Goal: Information Seeking & Learning: Check status

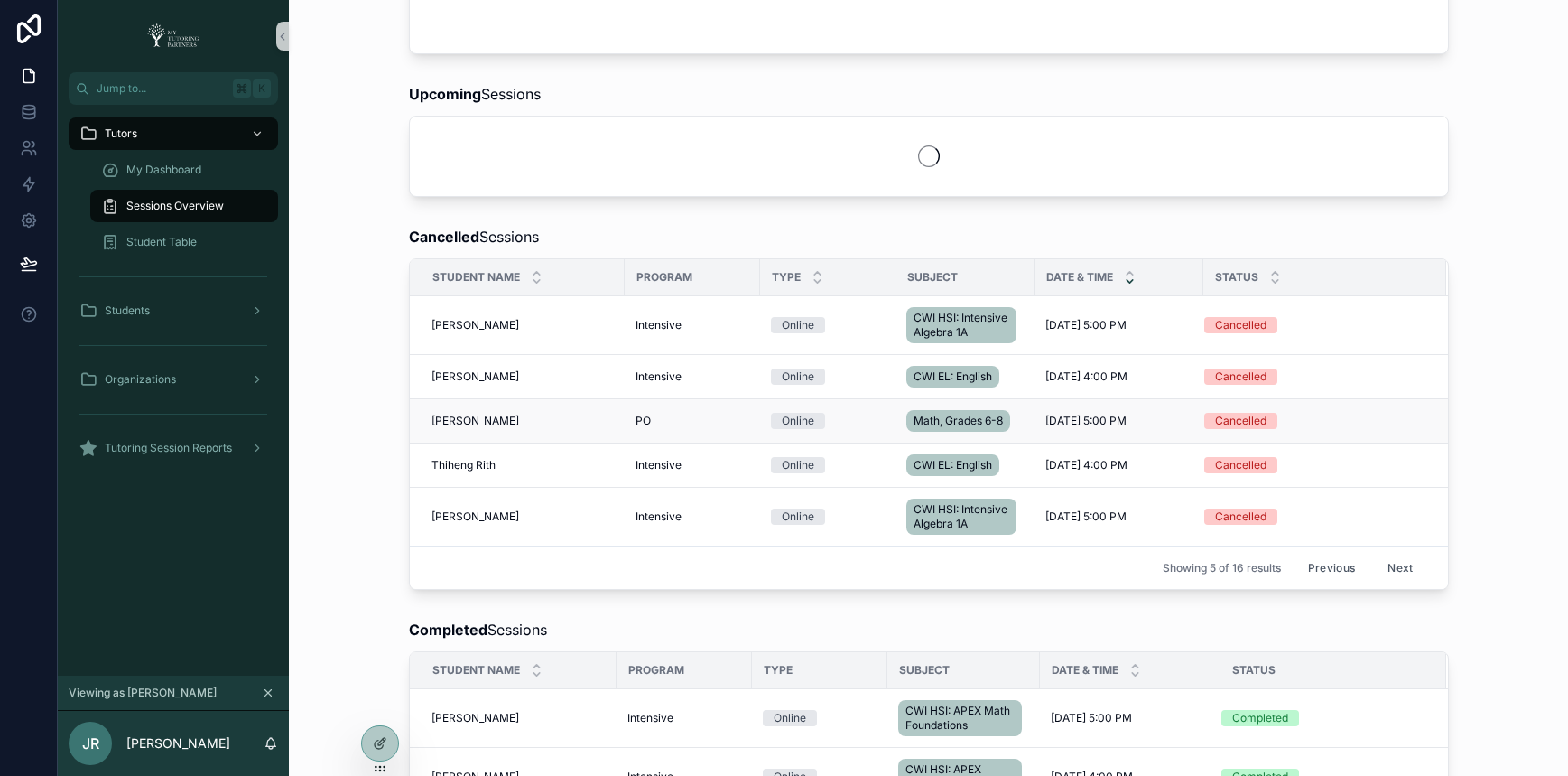
scroll to position [835, 0]
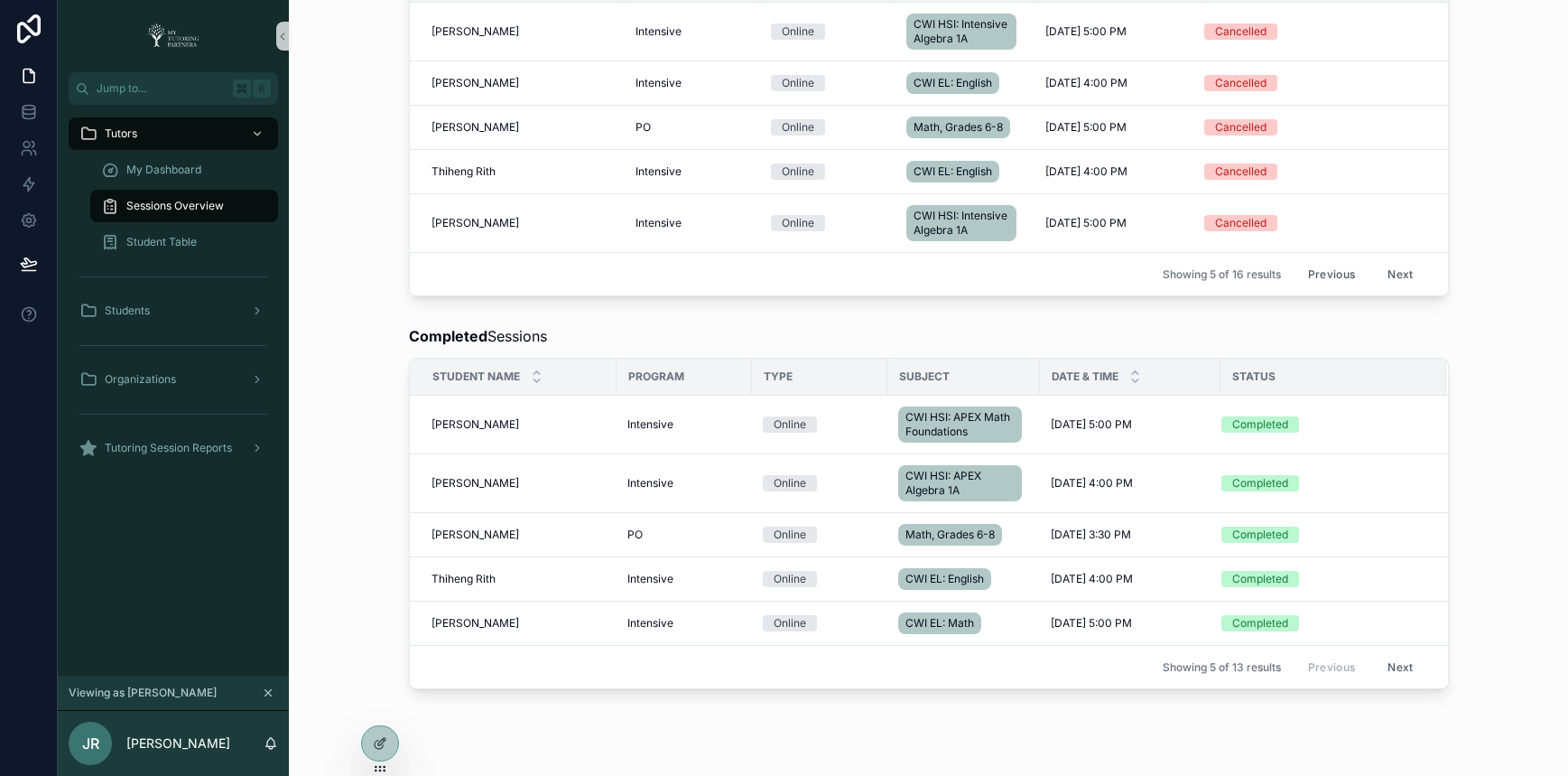
click at [686, 366] on div "Completed Sessions Student Name Program Type Subject Date & Time Status David S…" at bounding box center [929, 506] width 1250 height 378
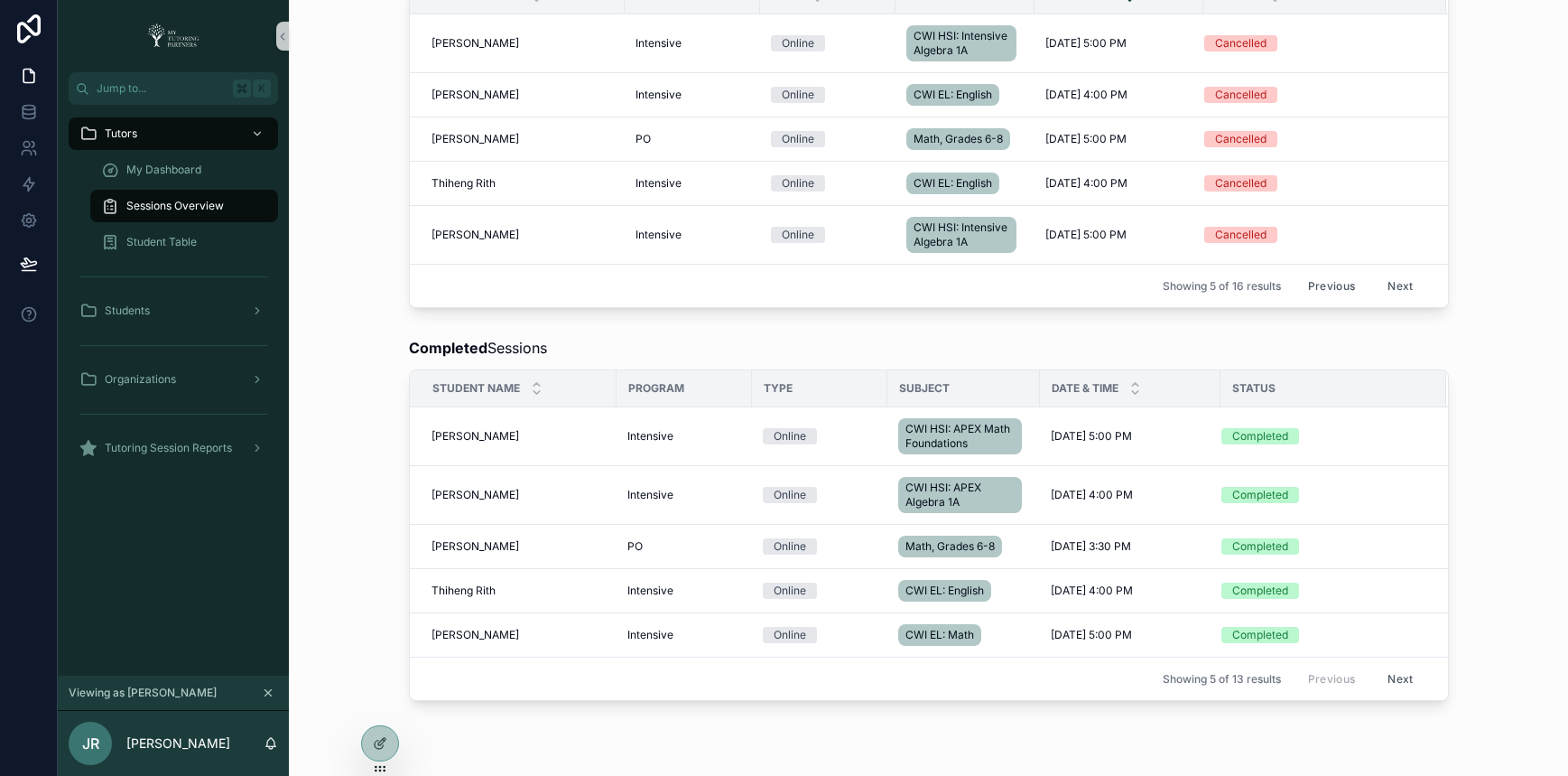
scroll to position [943, 0]
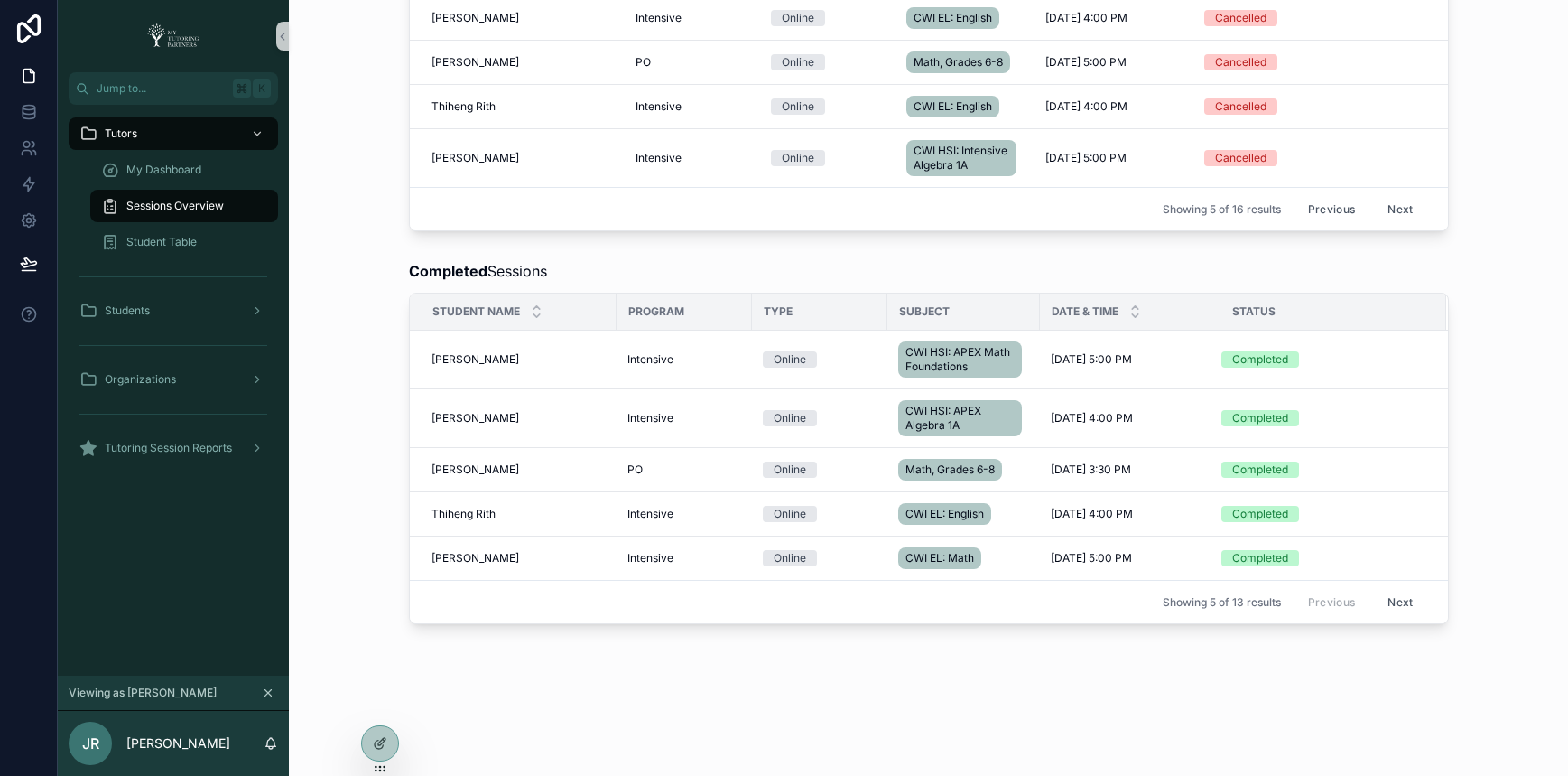
click at [1388, 598] on button "Next" at bounding box center [1400, 602] width 50 height 28
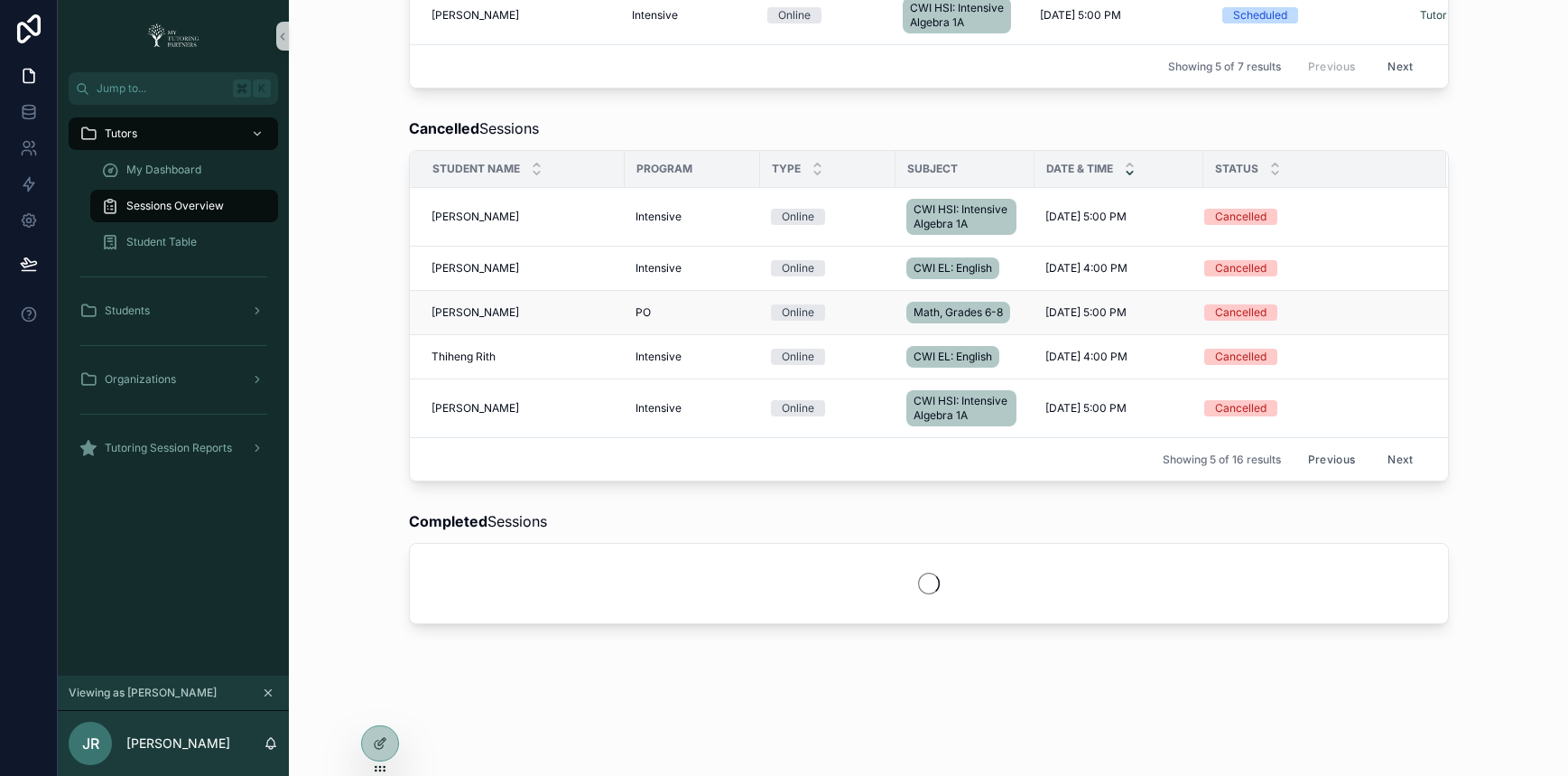
scroll to position [943, 0]
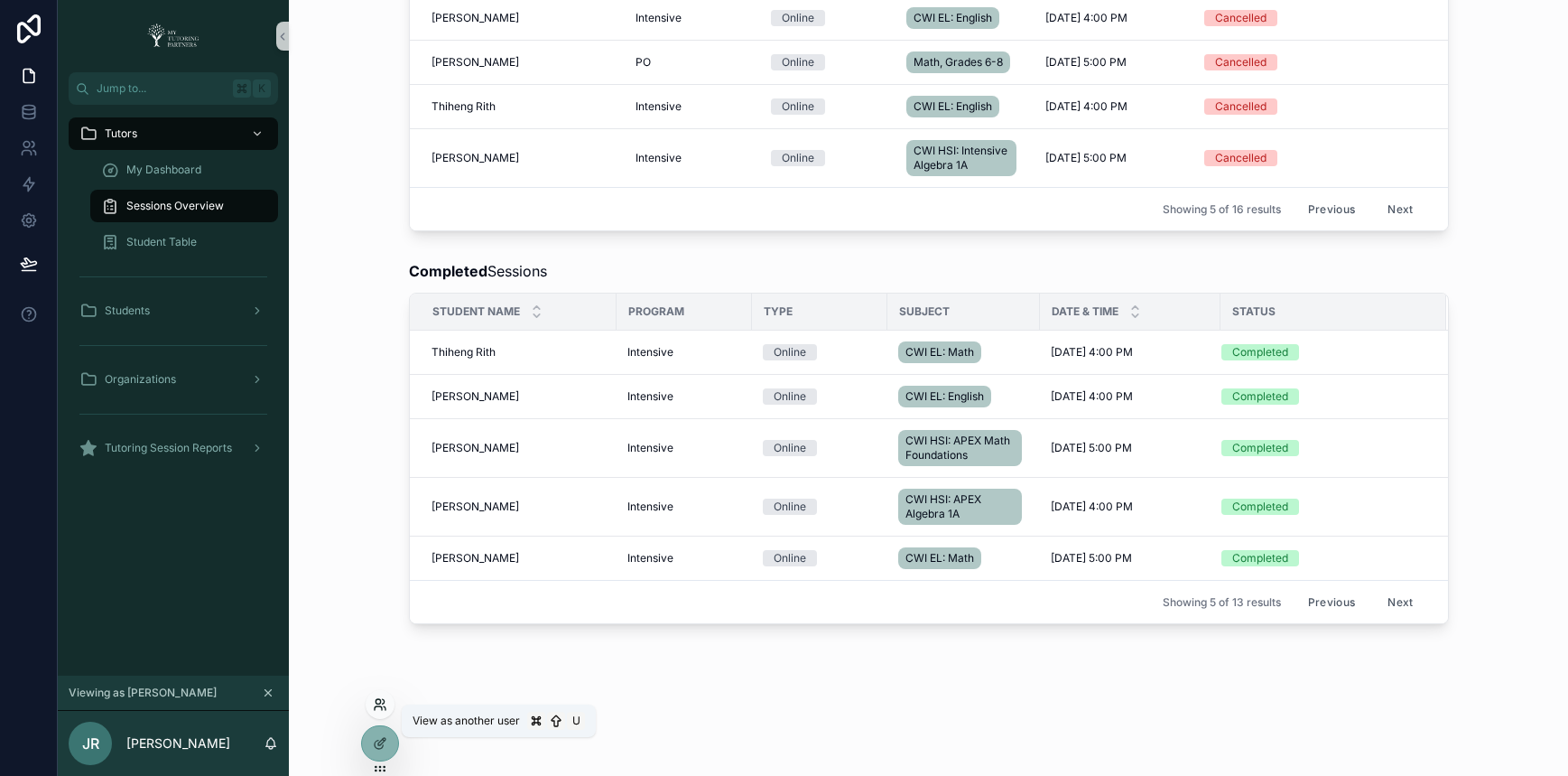
click at [385, 708] on icon at bounding box center [385, 708] width 2 height 4
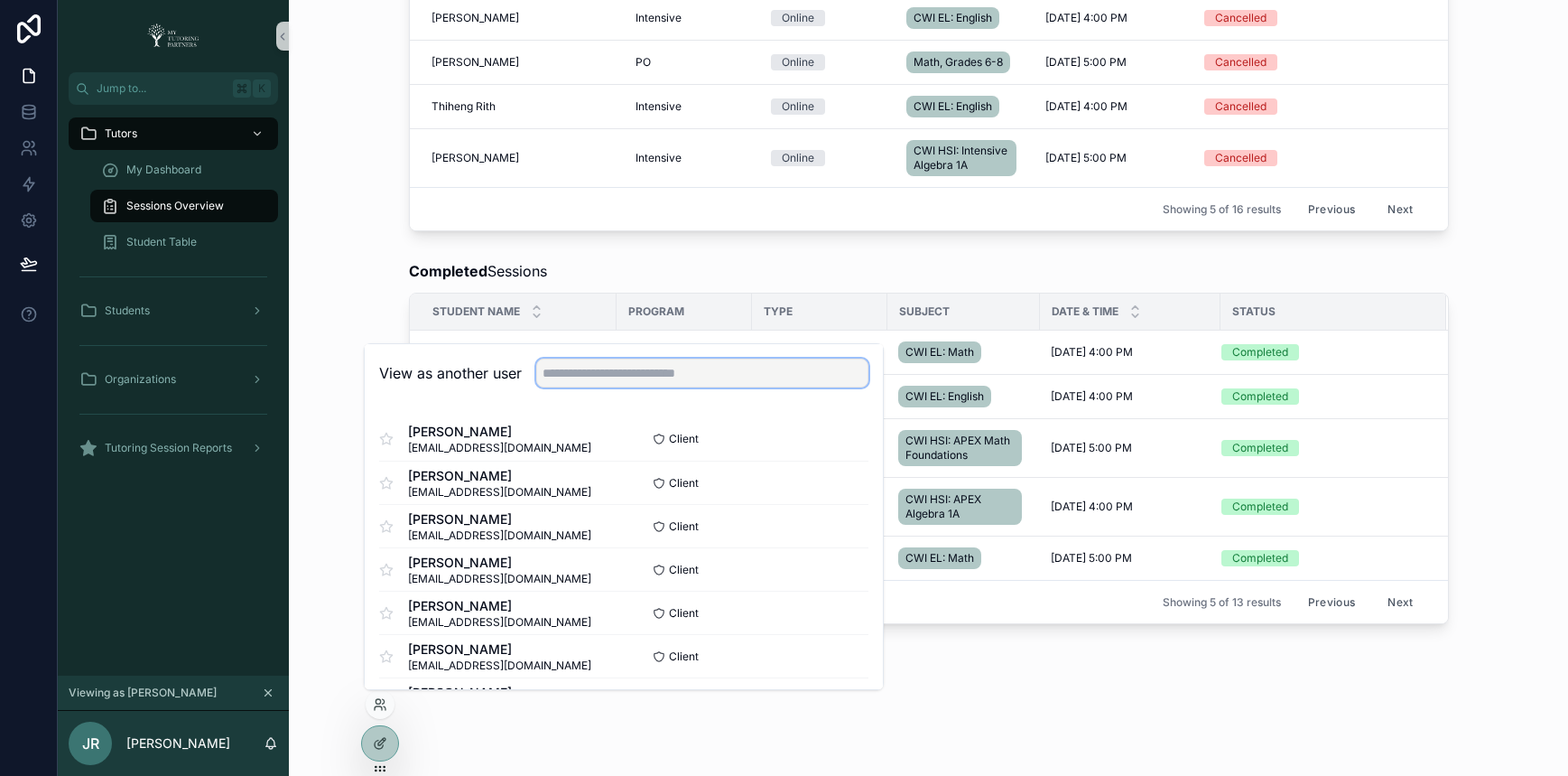
click at [598, 370] on input "text" at bounding box center [702, 373] width 333 height 29
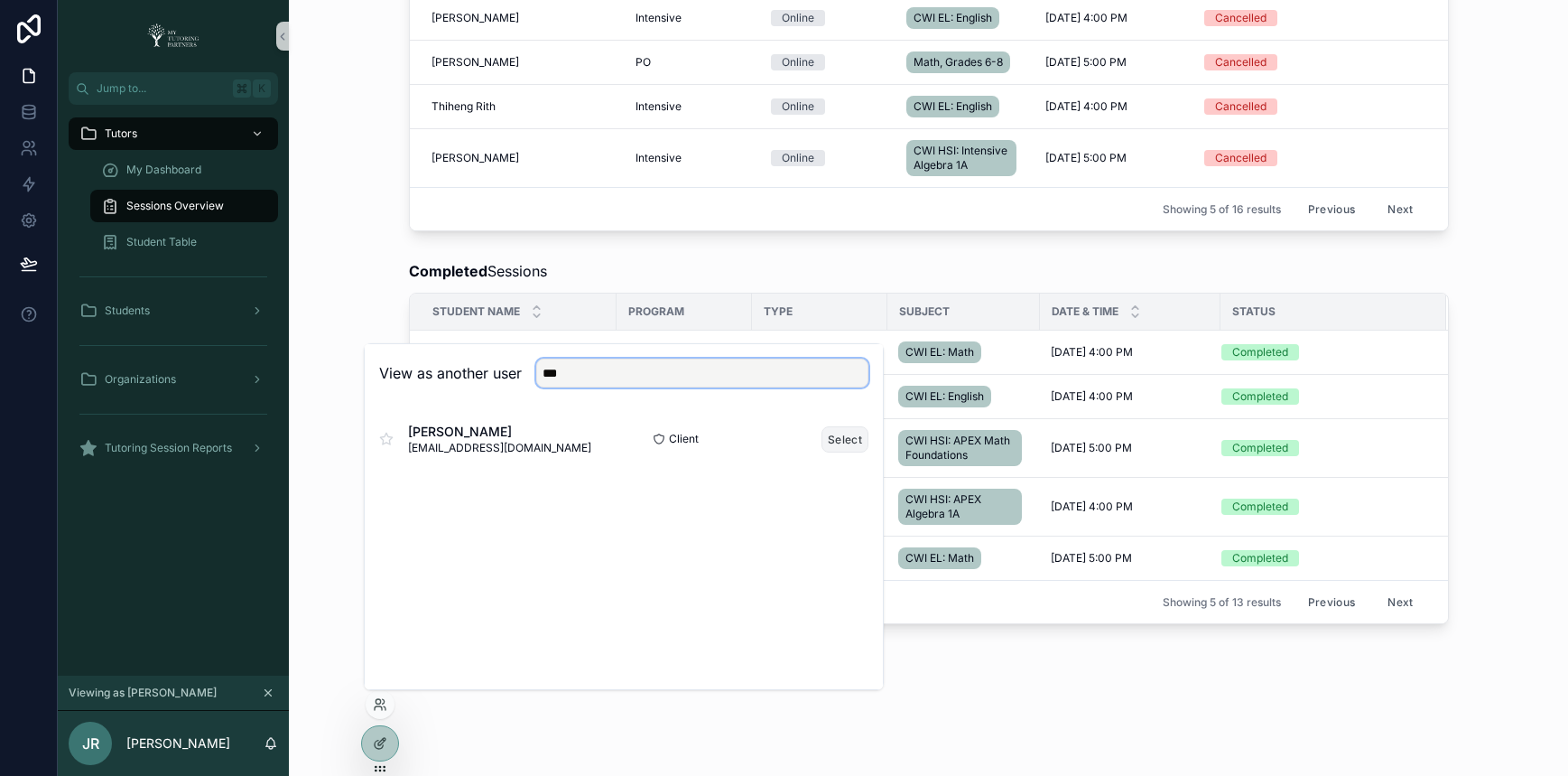
type input "***"
click at [848, 441] on button "Select" at bounding box center [844, 440] width 47 height 26
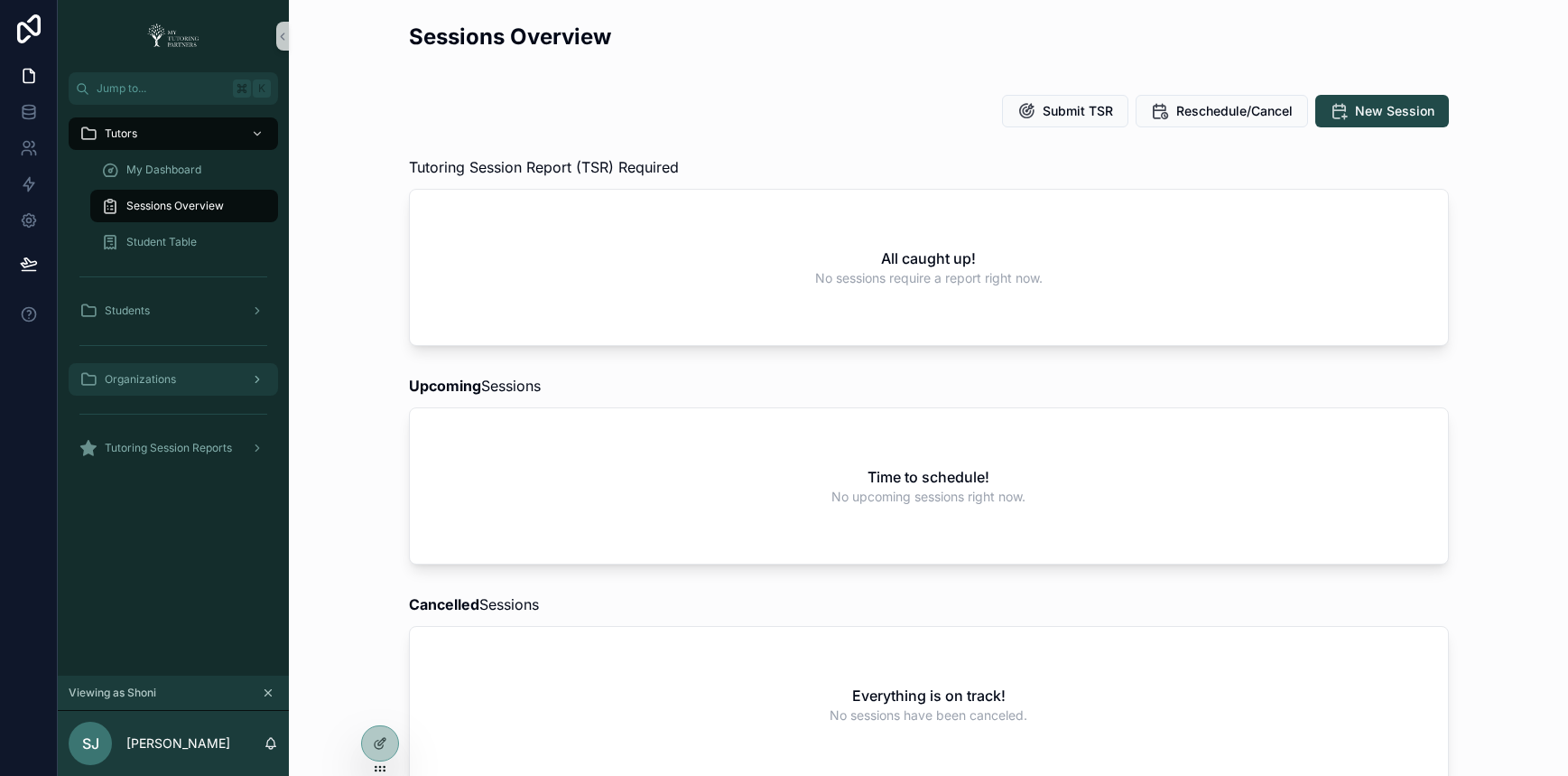
click at [186, 381] on div "Organizations" at bounding box center [174, 379] width 188 height 29
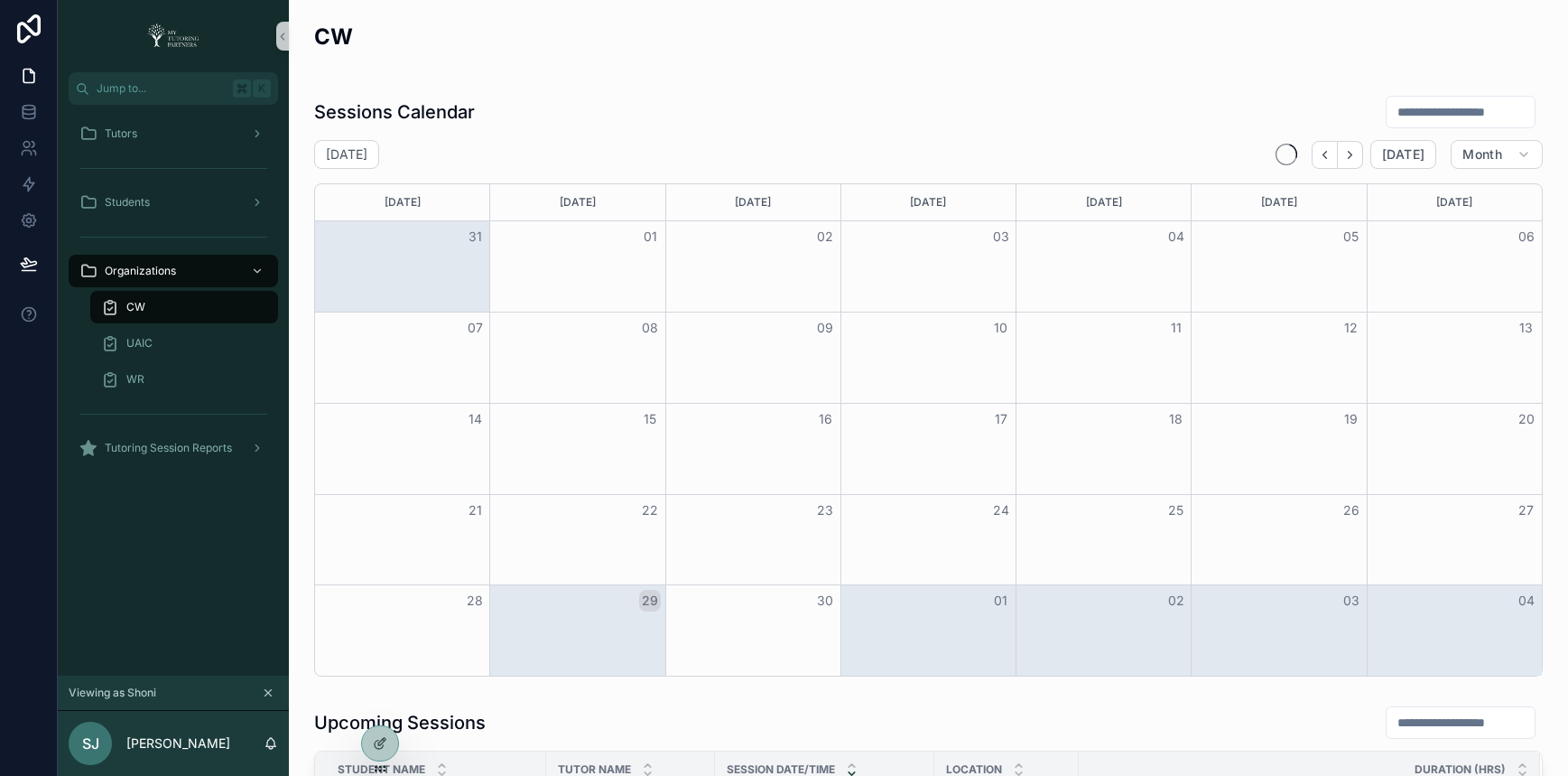
click at [193, 312] on div "CW" at bounding box center [184, 307] width 166 height 29
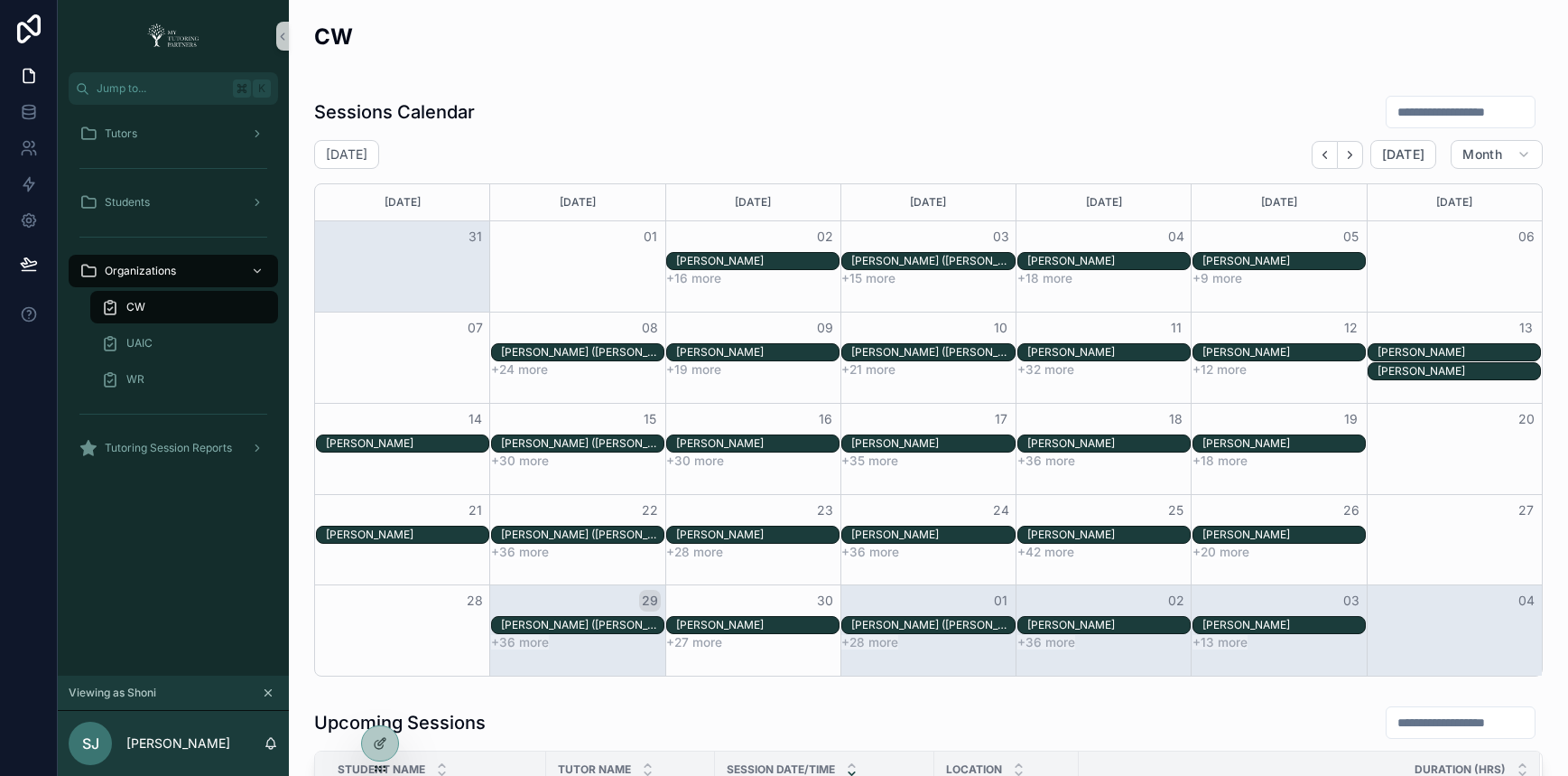
click at [1397, 115] on input "scrollable content" at bounding box center [1460, 112] width 148 height 25
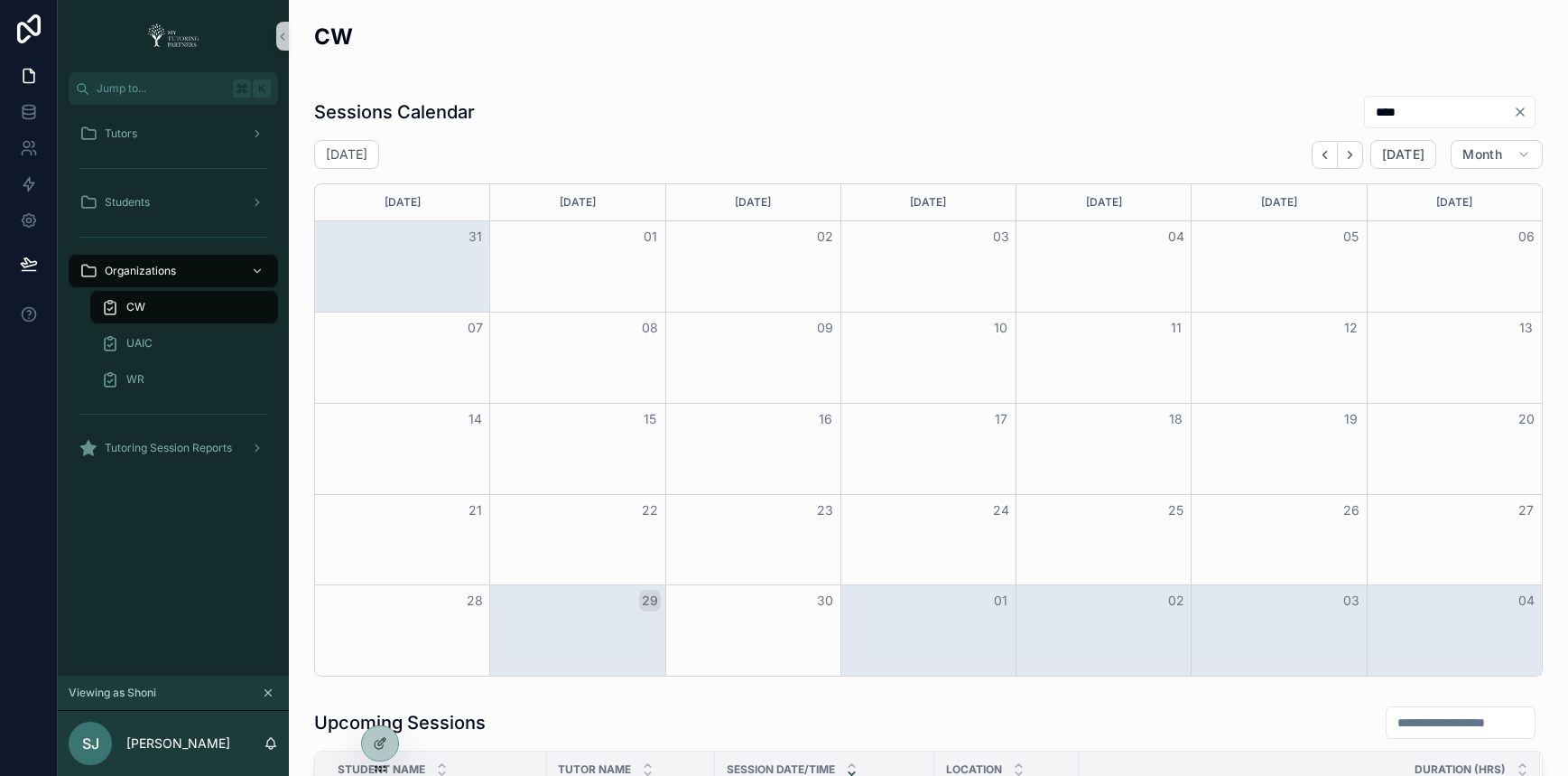
click at [1365, 115] on input "****" at bounding box center [1439, 112] width 148 height 25
paste input "***"
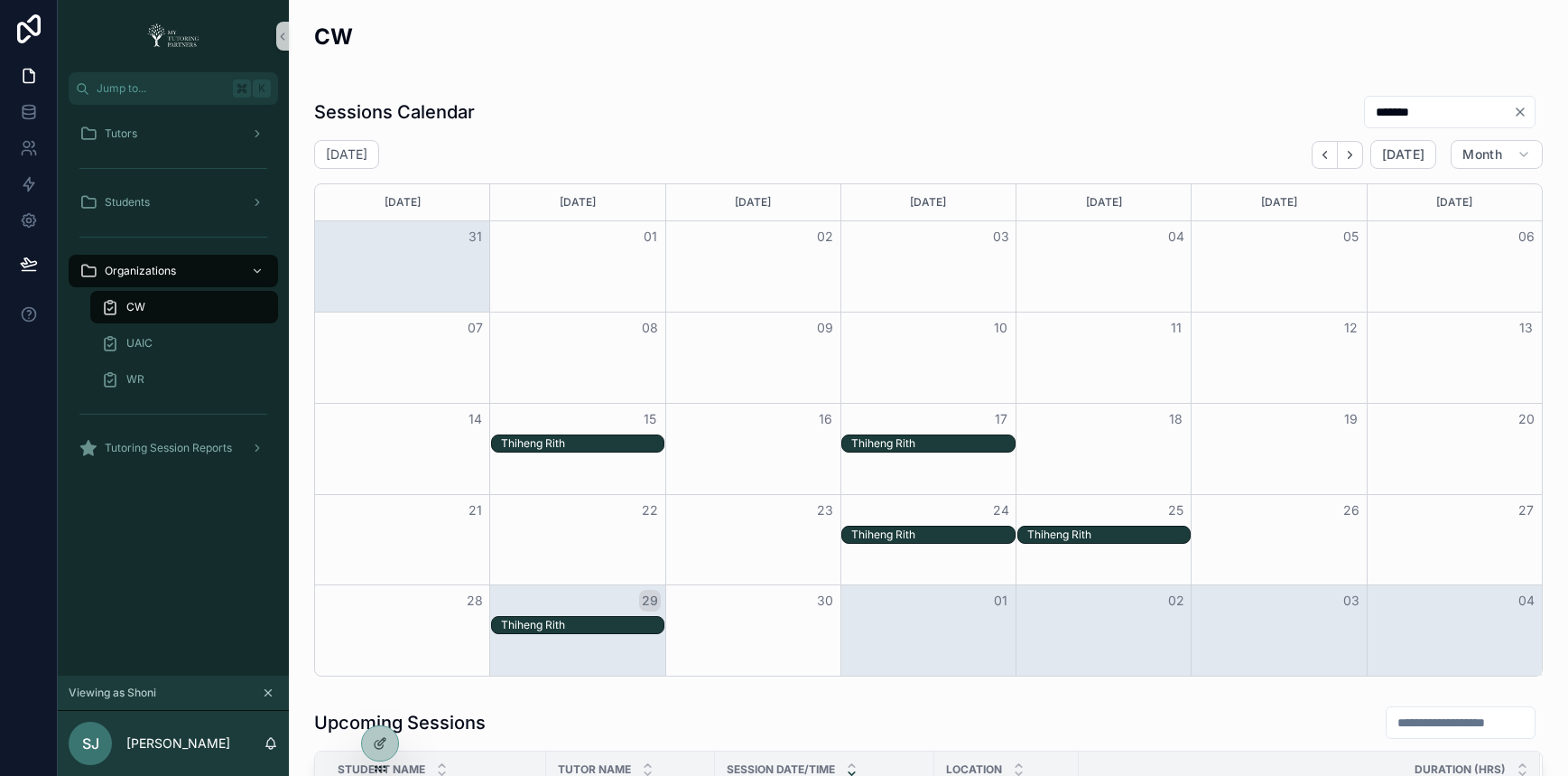
type input "*******"
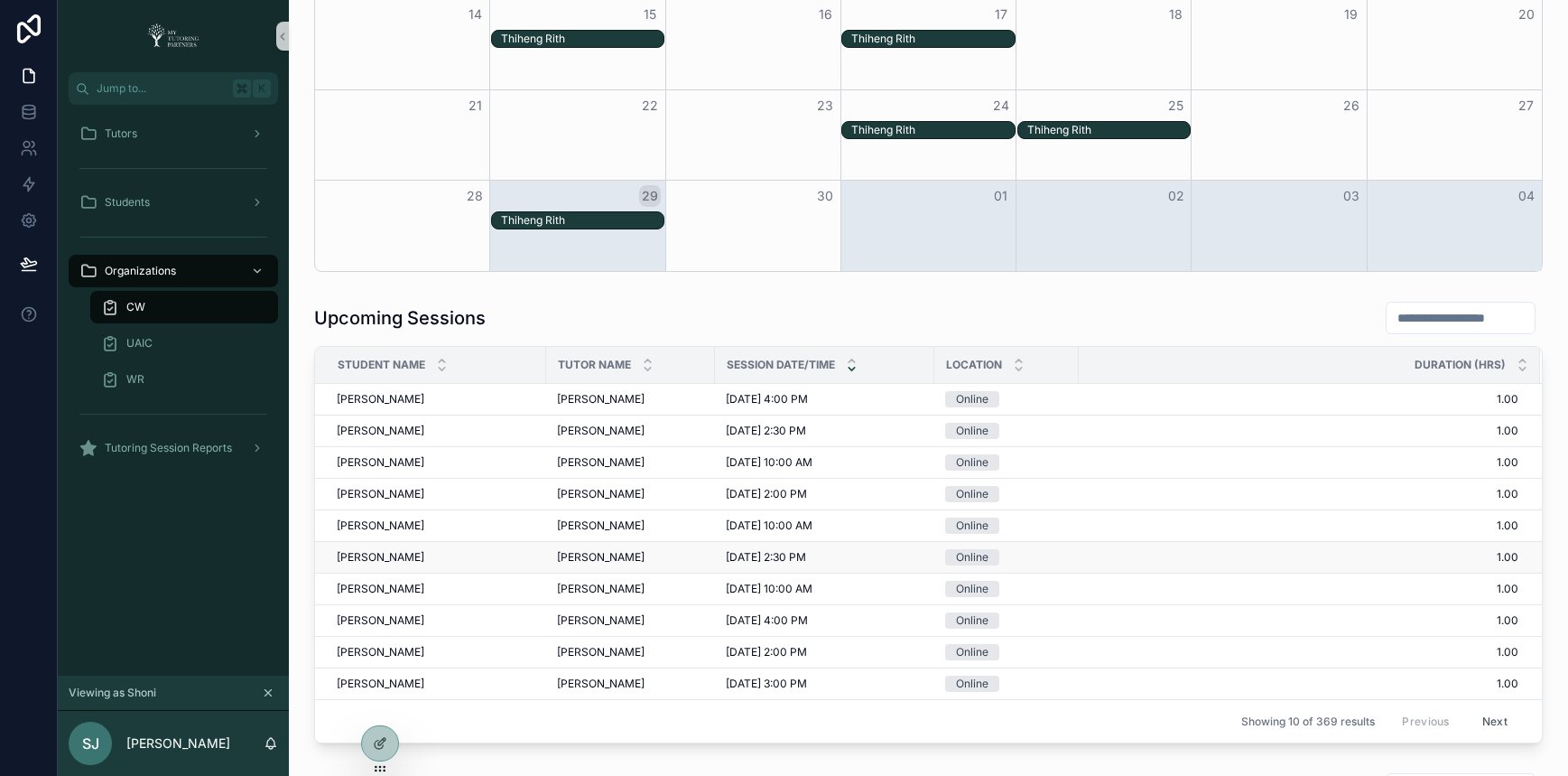
scroll to position [405, 0]
click at [377, 702] on icon at bounding box center [380, 704] width 15 height 15
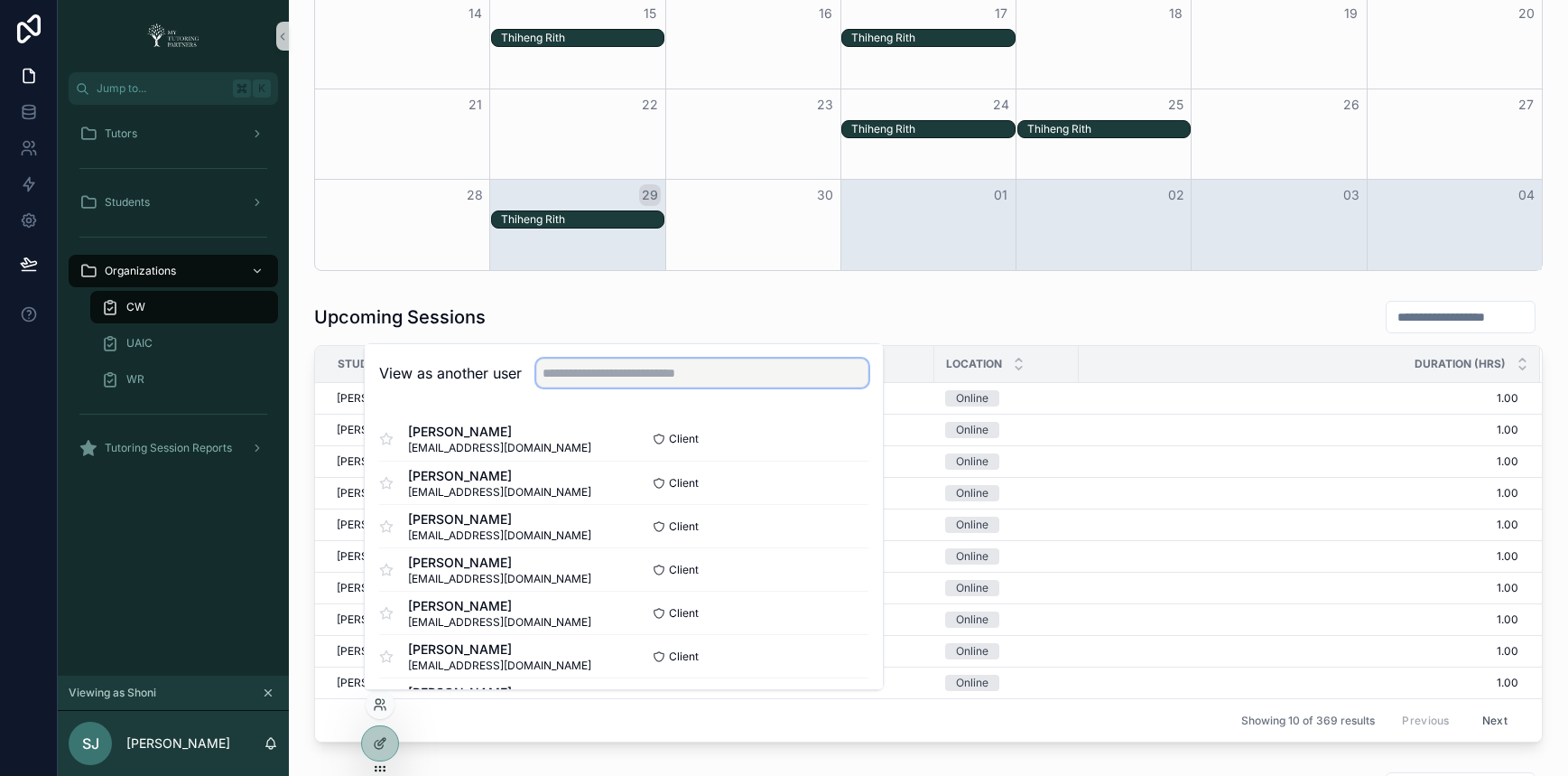
click at [673, 381] on input "text" at bounding box center [702, 373] width 333 height 29
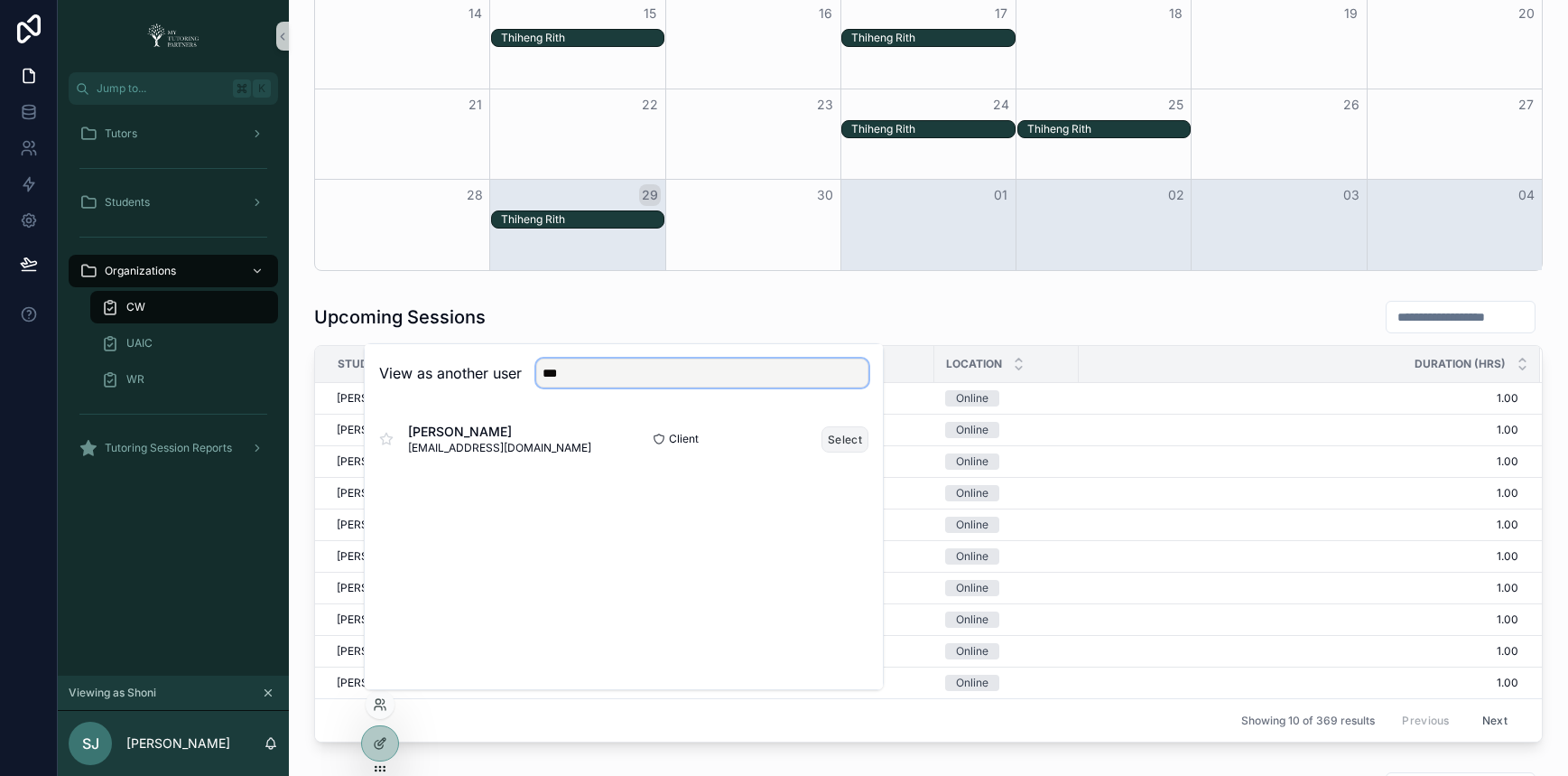
type input "***"
click at [833, 442] on button "Select" at bounding box center [844, 440] width 47 height 26
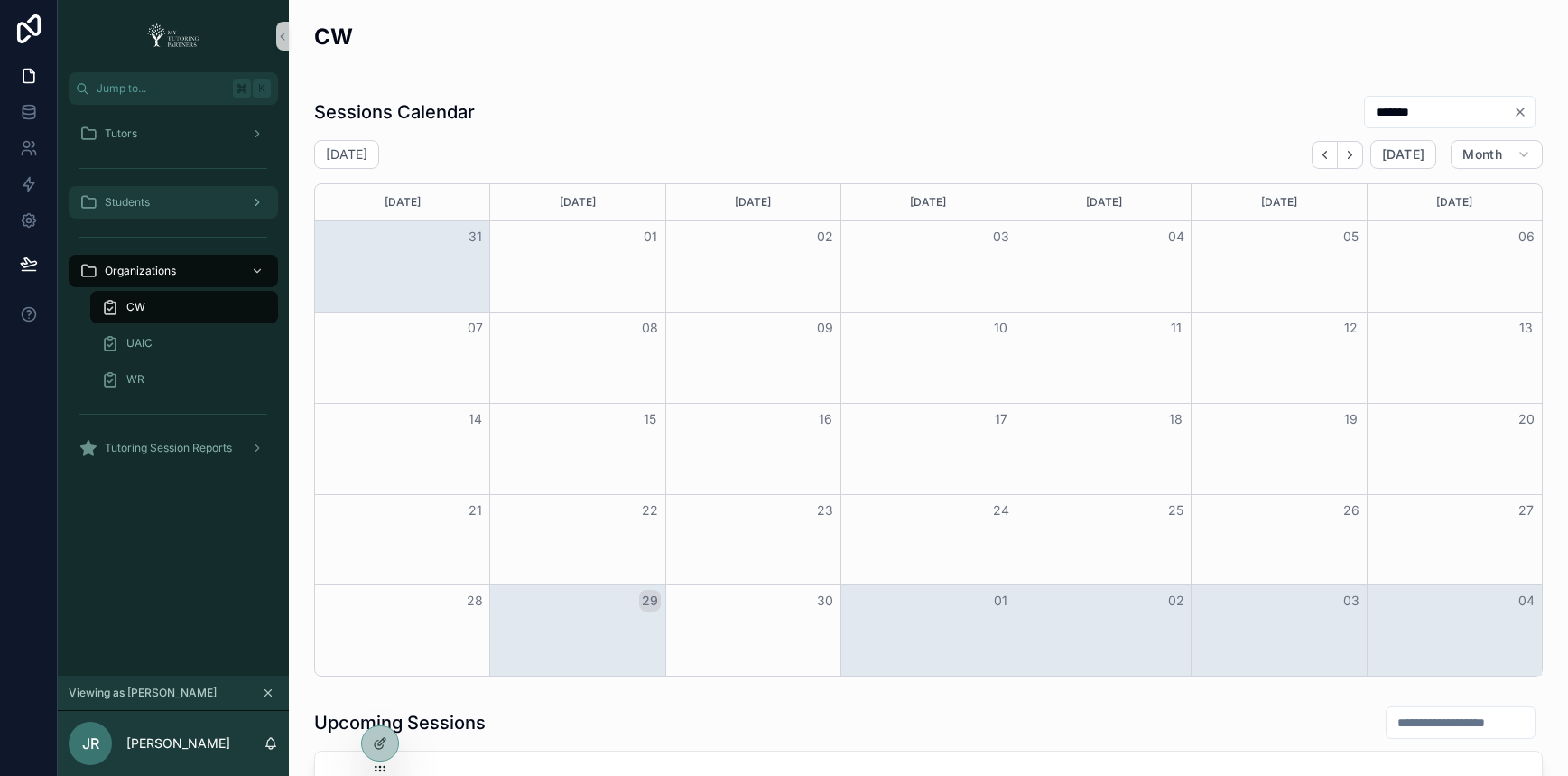
click at [148, 202] on span "Students" at bounding box center [127, 203] width 46 height 15
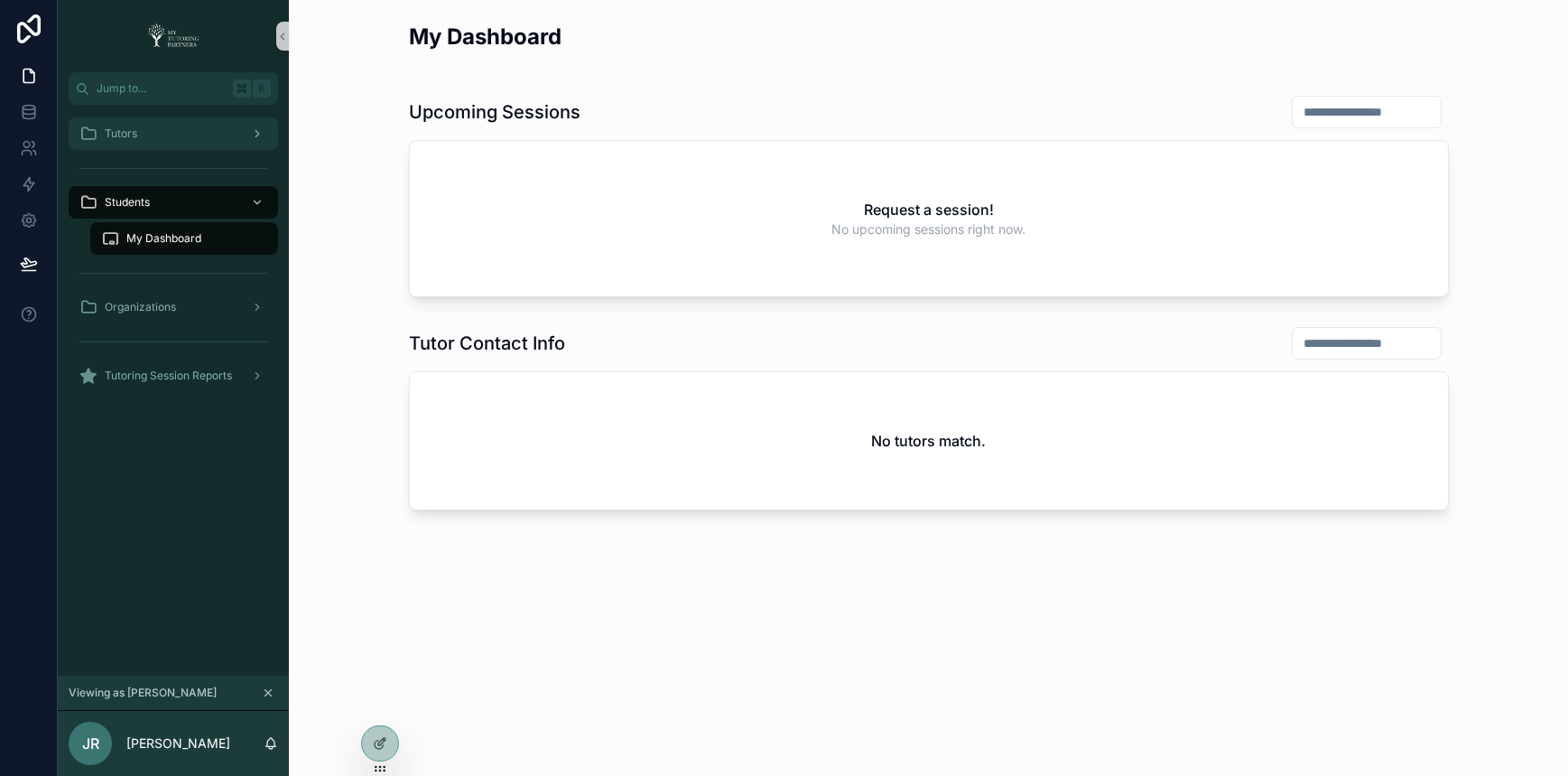
click at [171, 140] on div "Tutors" at bounding box center [174, 133] width 188 height 29
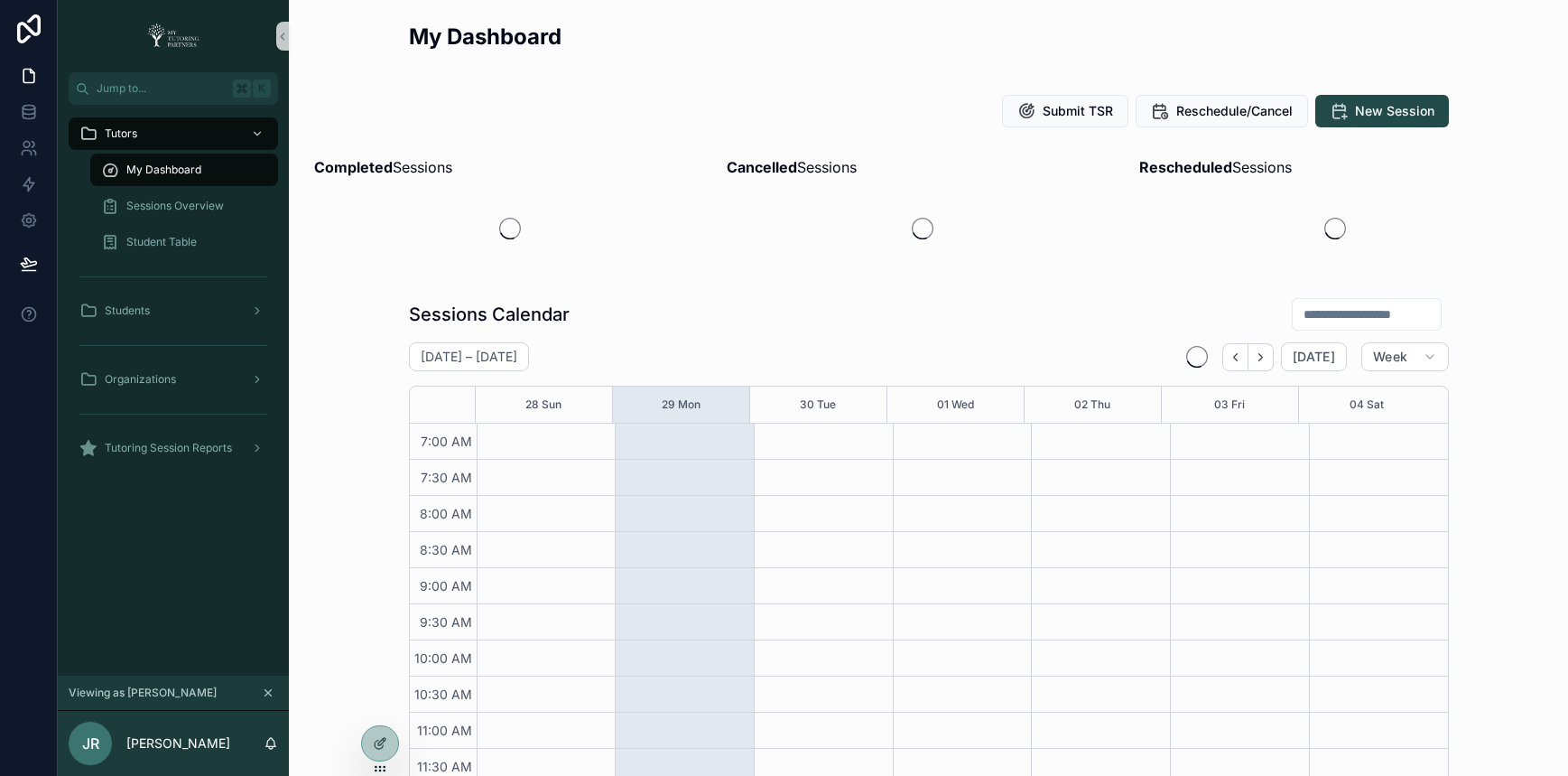
scroll to position [485, 0]
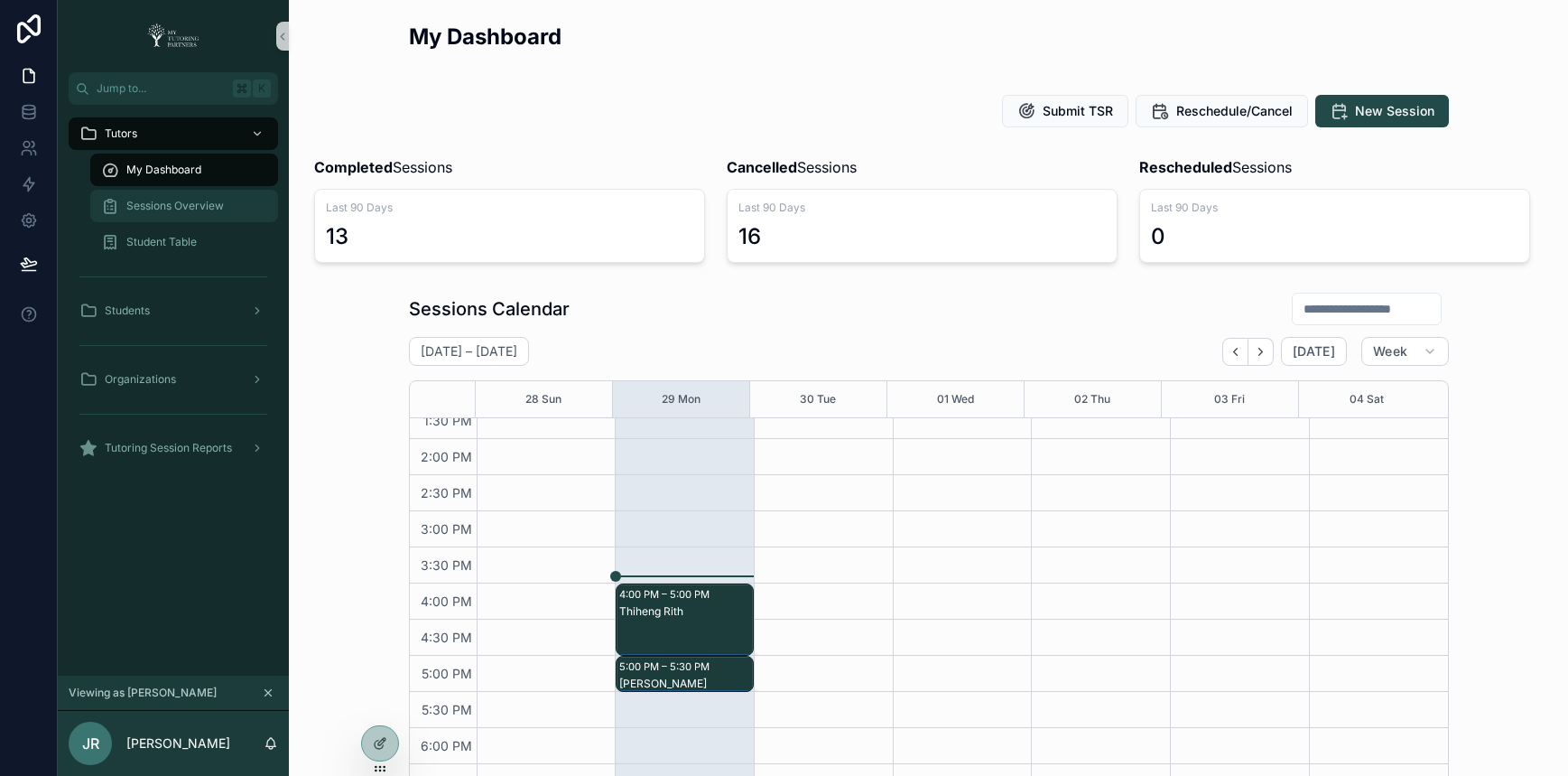
click at [186, 209] on span "Sessions Overview" at bounding box center [175, 206] width 98 height 15
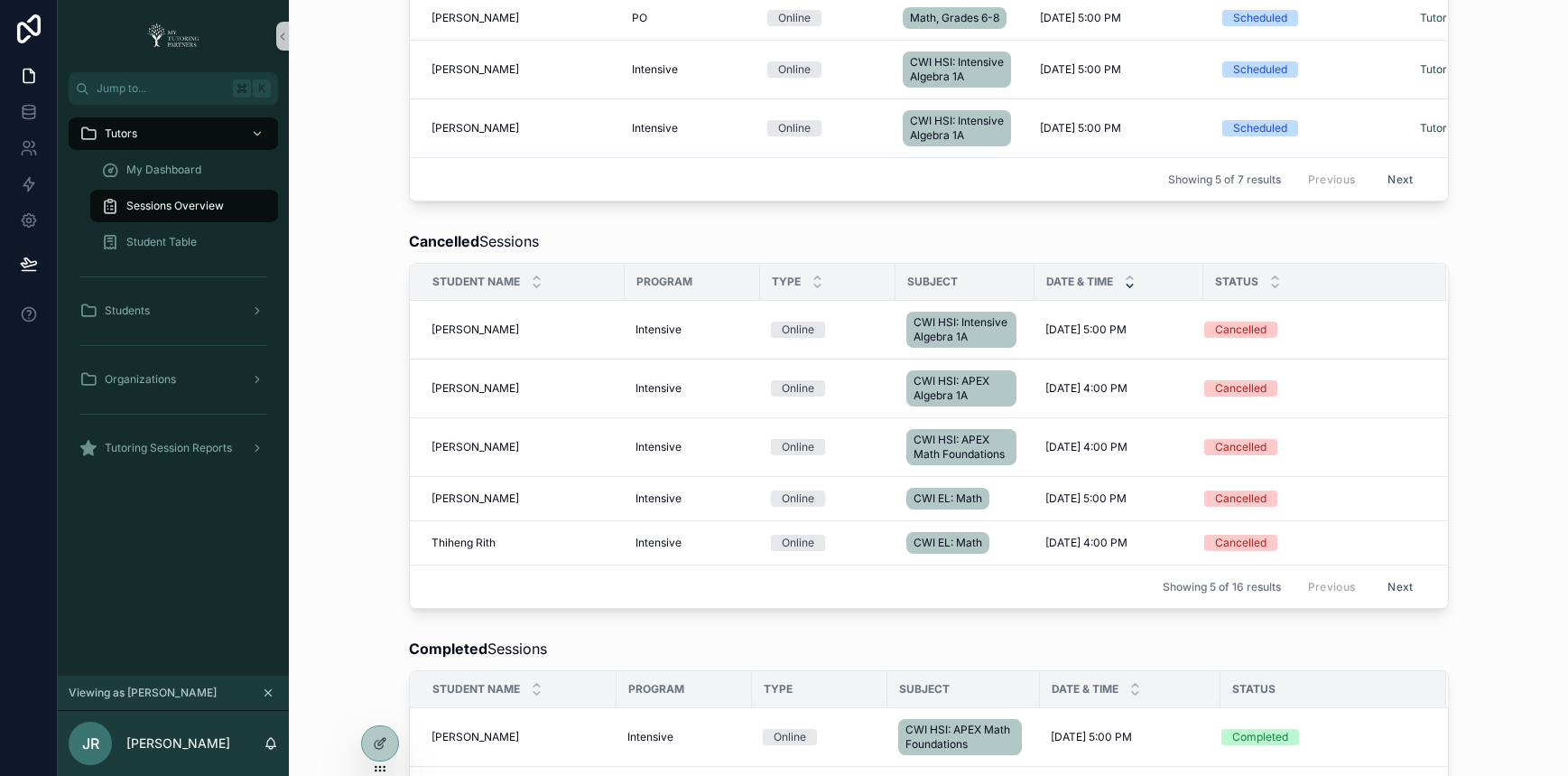
scroll to position [629, 0]
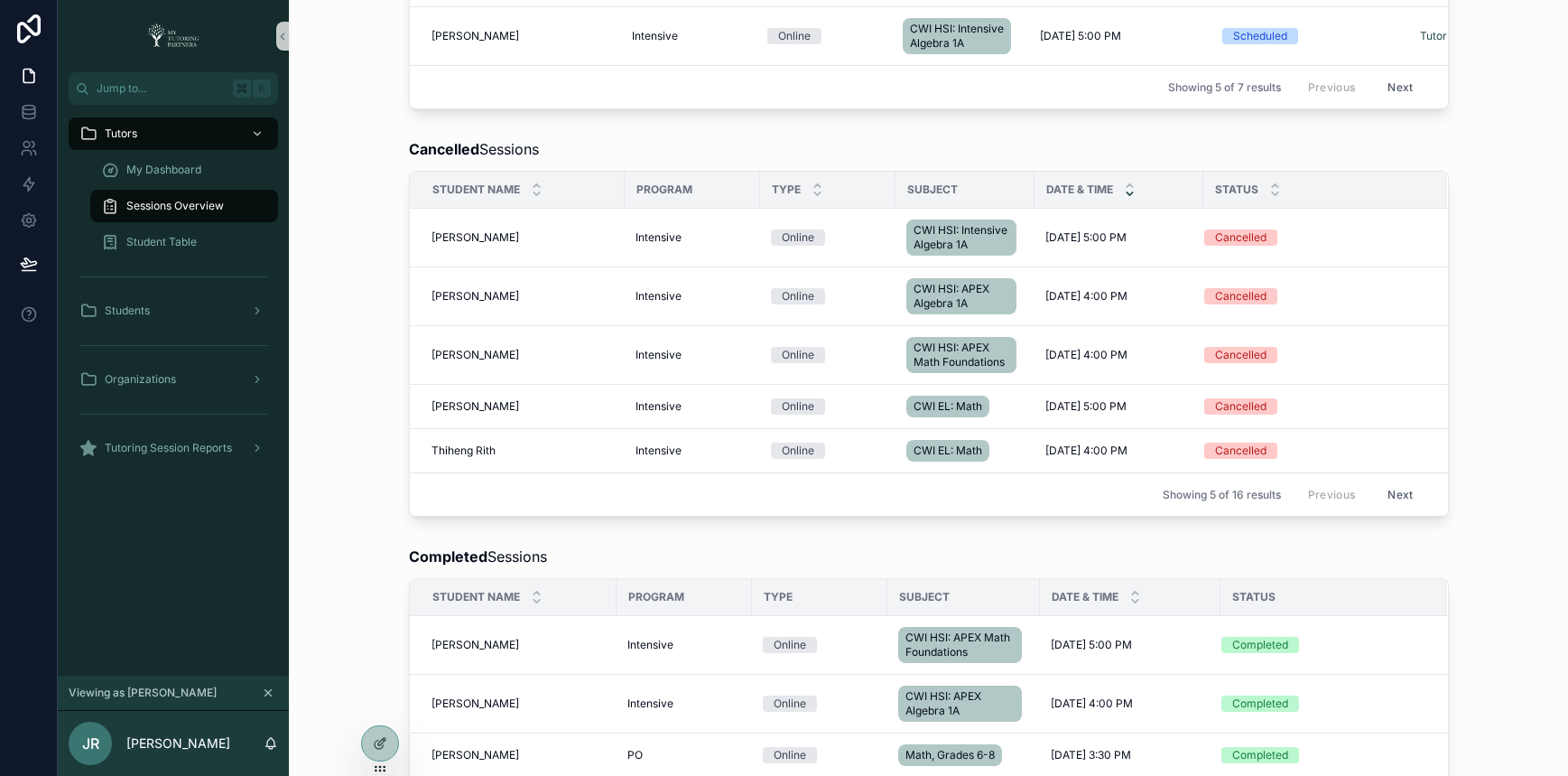
click at [1389, 508] on button "Next" at bounding box center [1400, 494] width 50 height 28
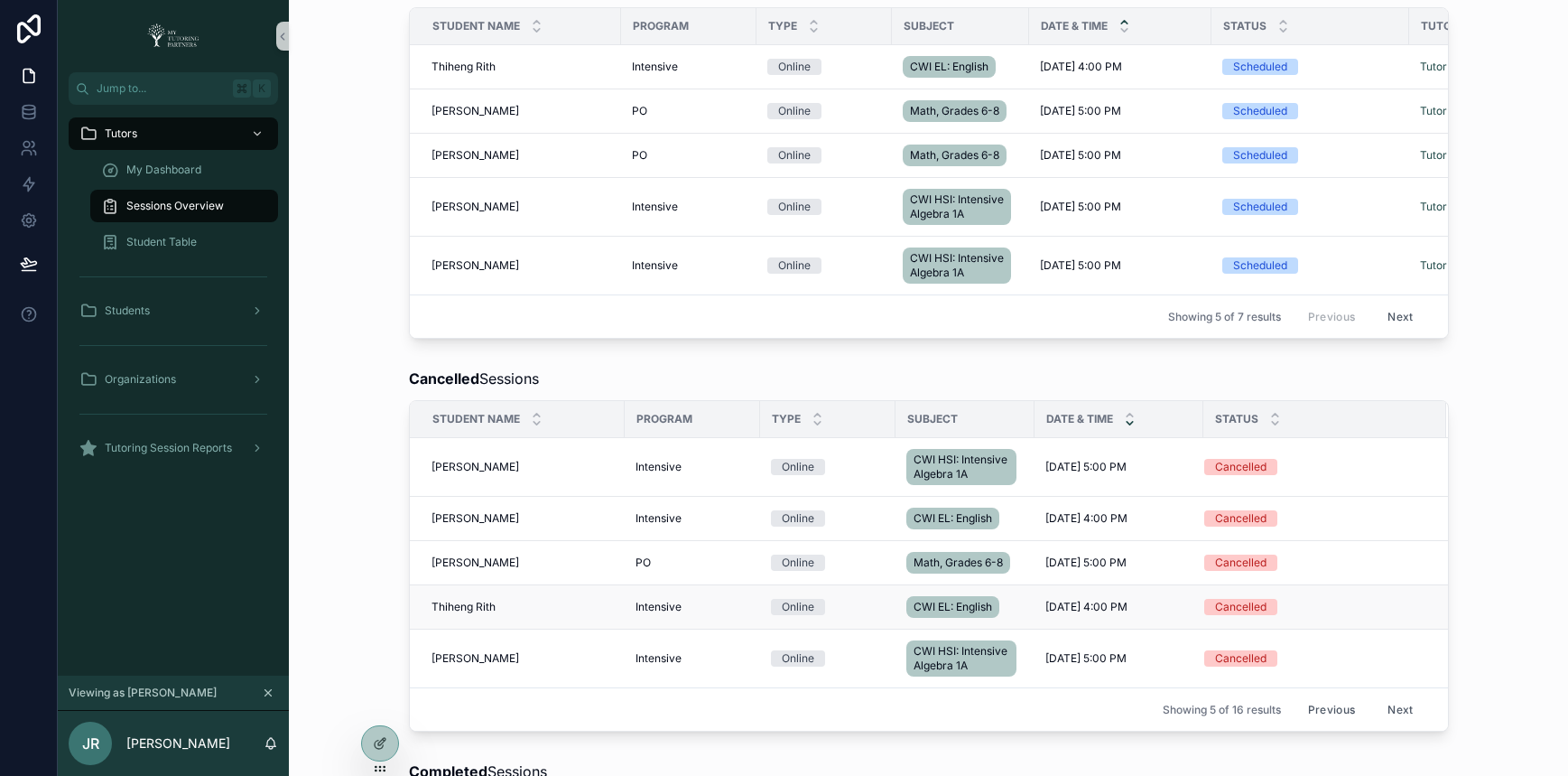
scroll to position [629, 0]
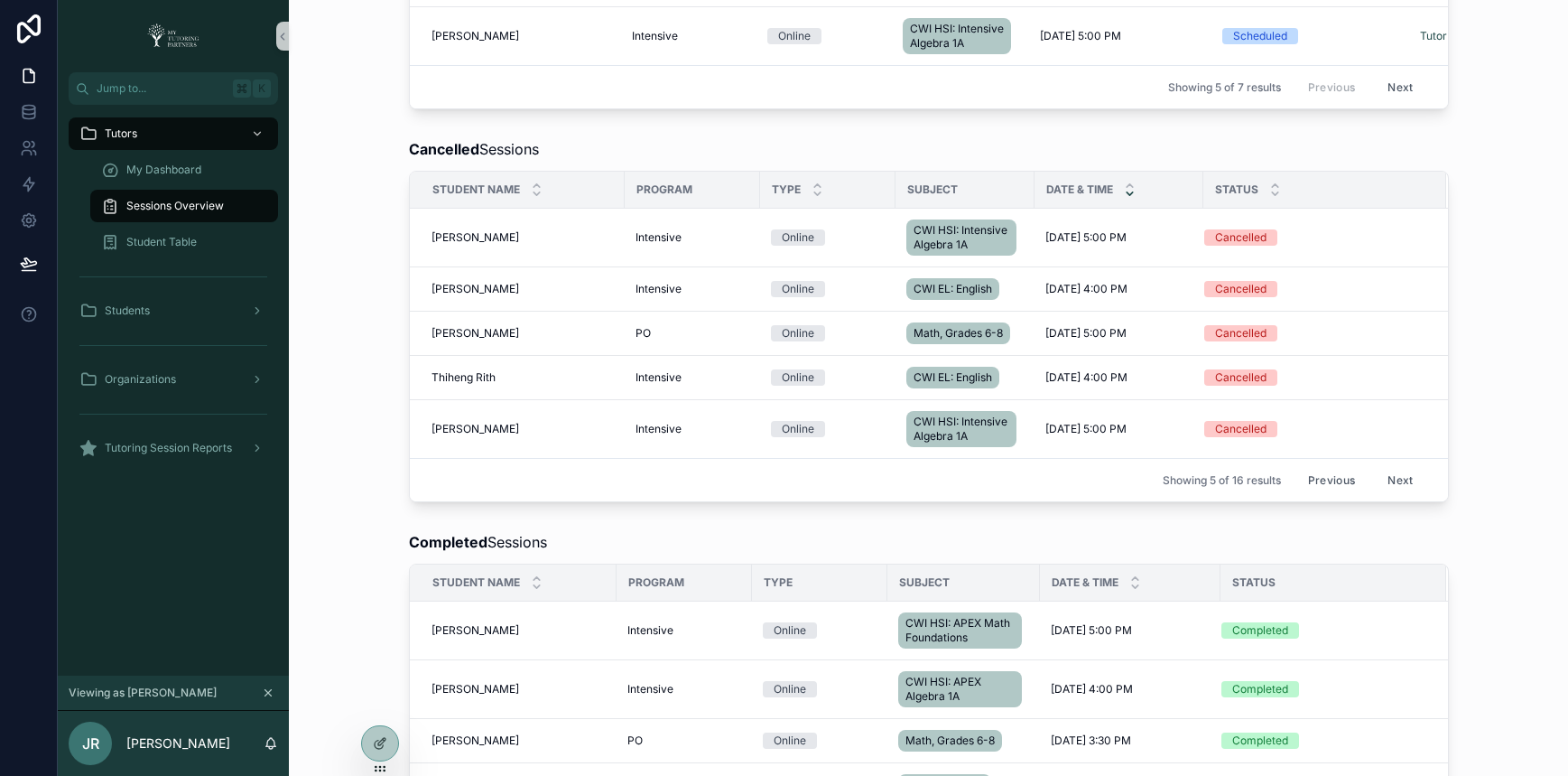
click at [1395, 494] on button "Next" at bounding box center [1400, 480] width 50 height 28
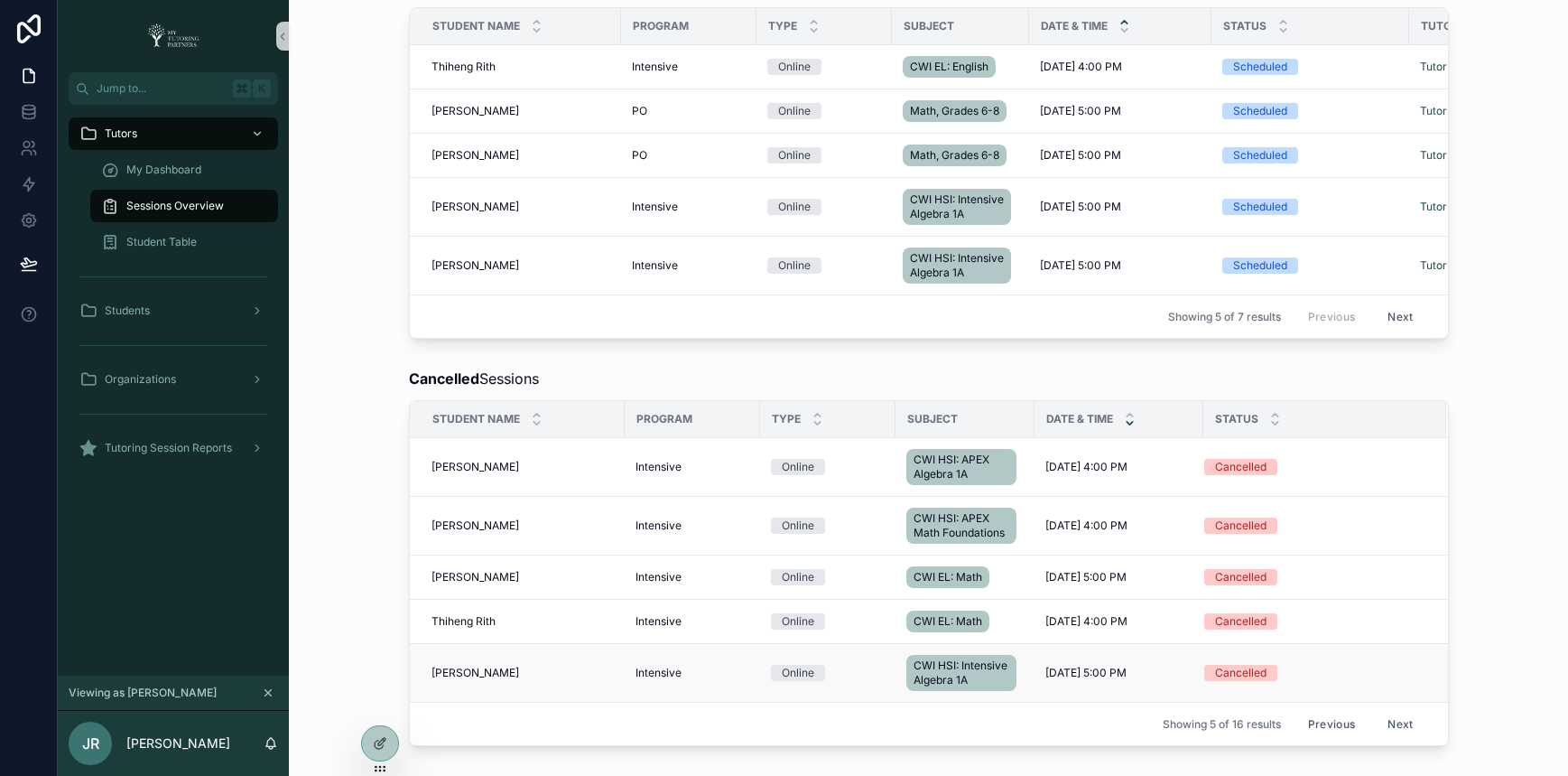
scroll to position [629, 0]
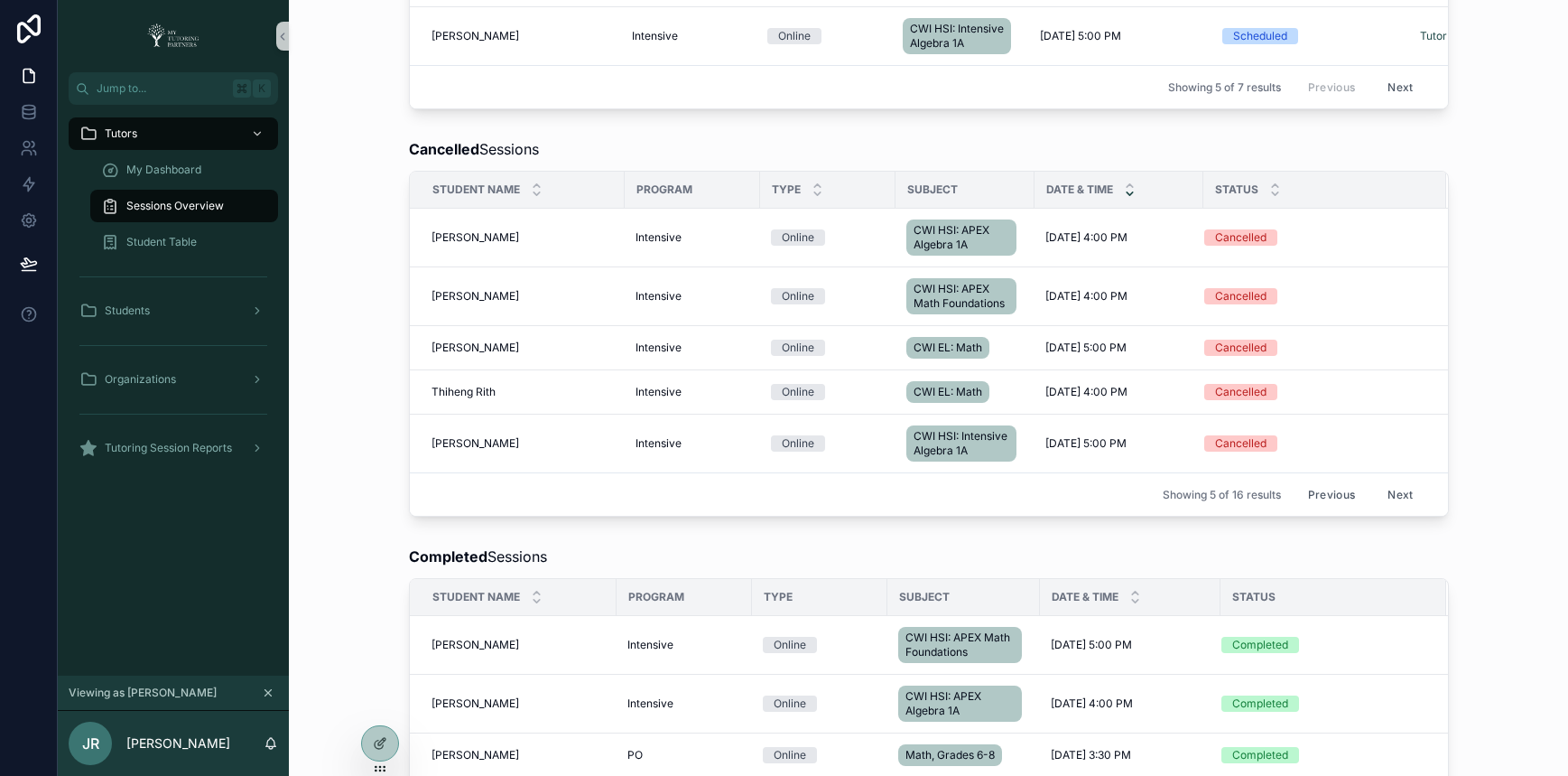
click at [1383, 508] on button "Next" at bounding box center [1400, 494] width 50 height 28
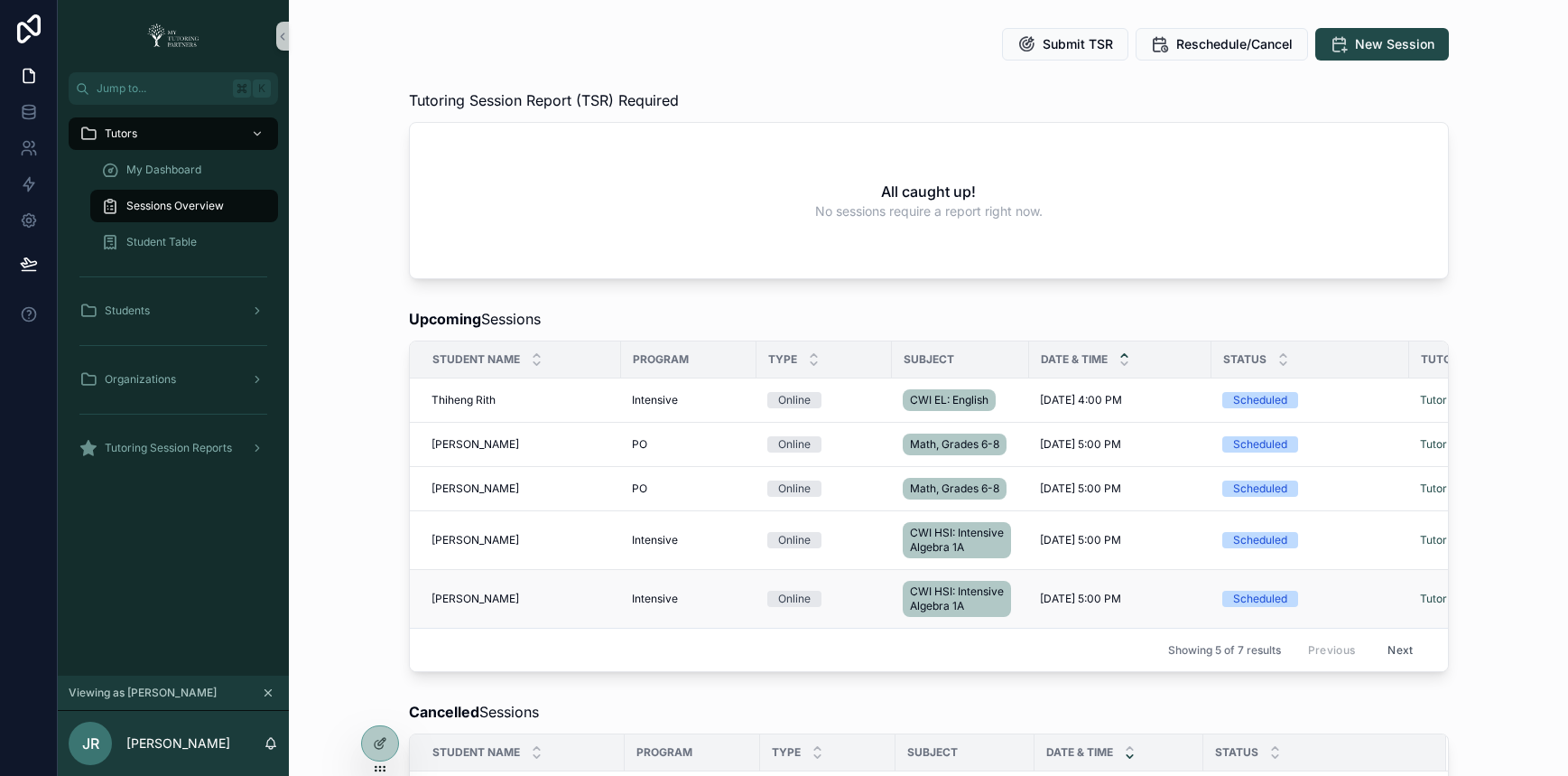
scroll to position [421, 0]
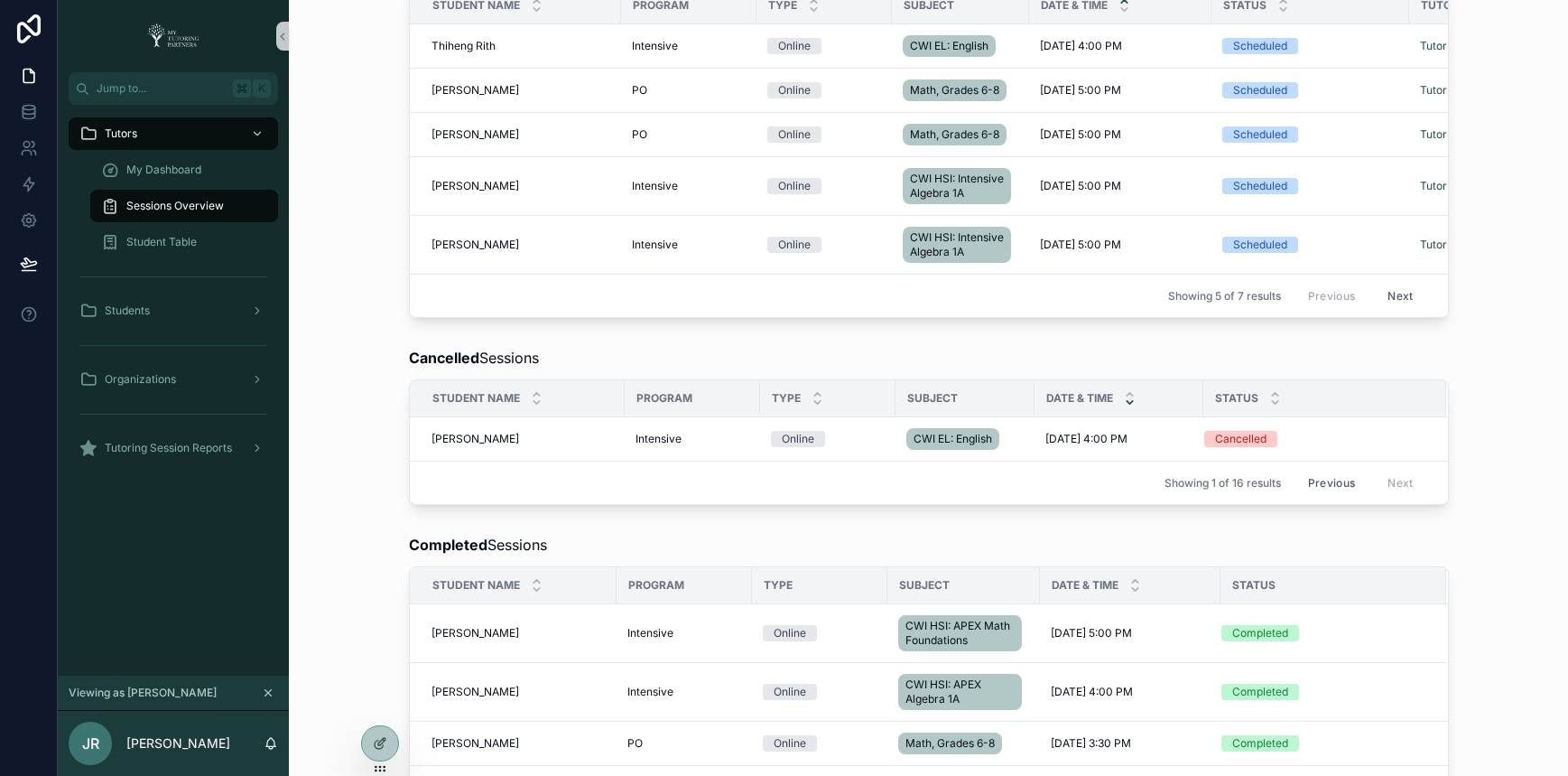
click at [1317, 497] on button "Previous" at bounding box center [1332, 482] width 72 height 28
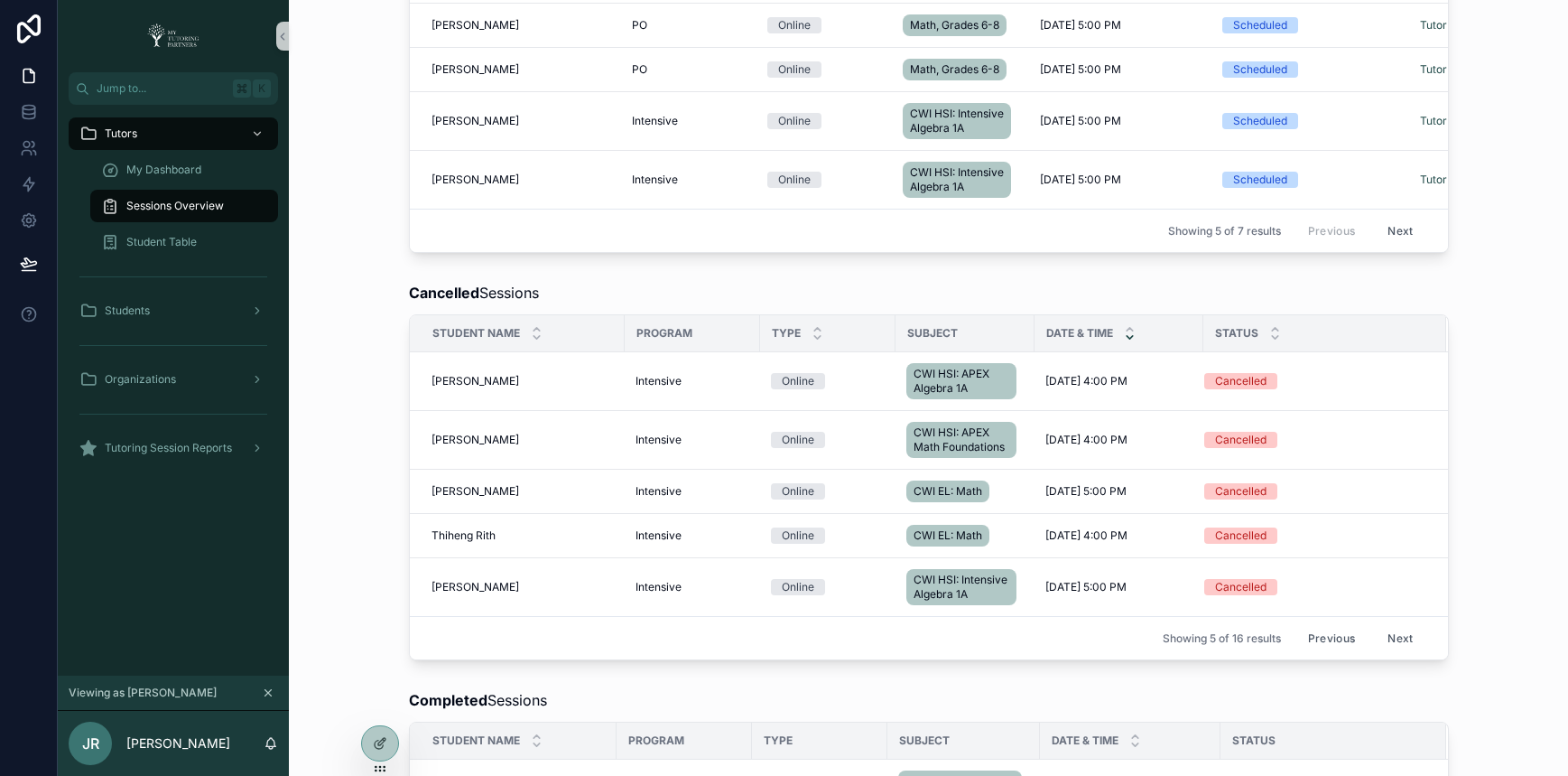
scroll to position [645, 0]
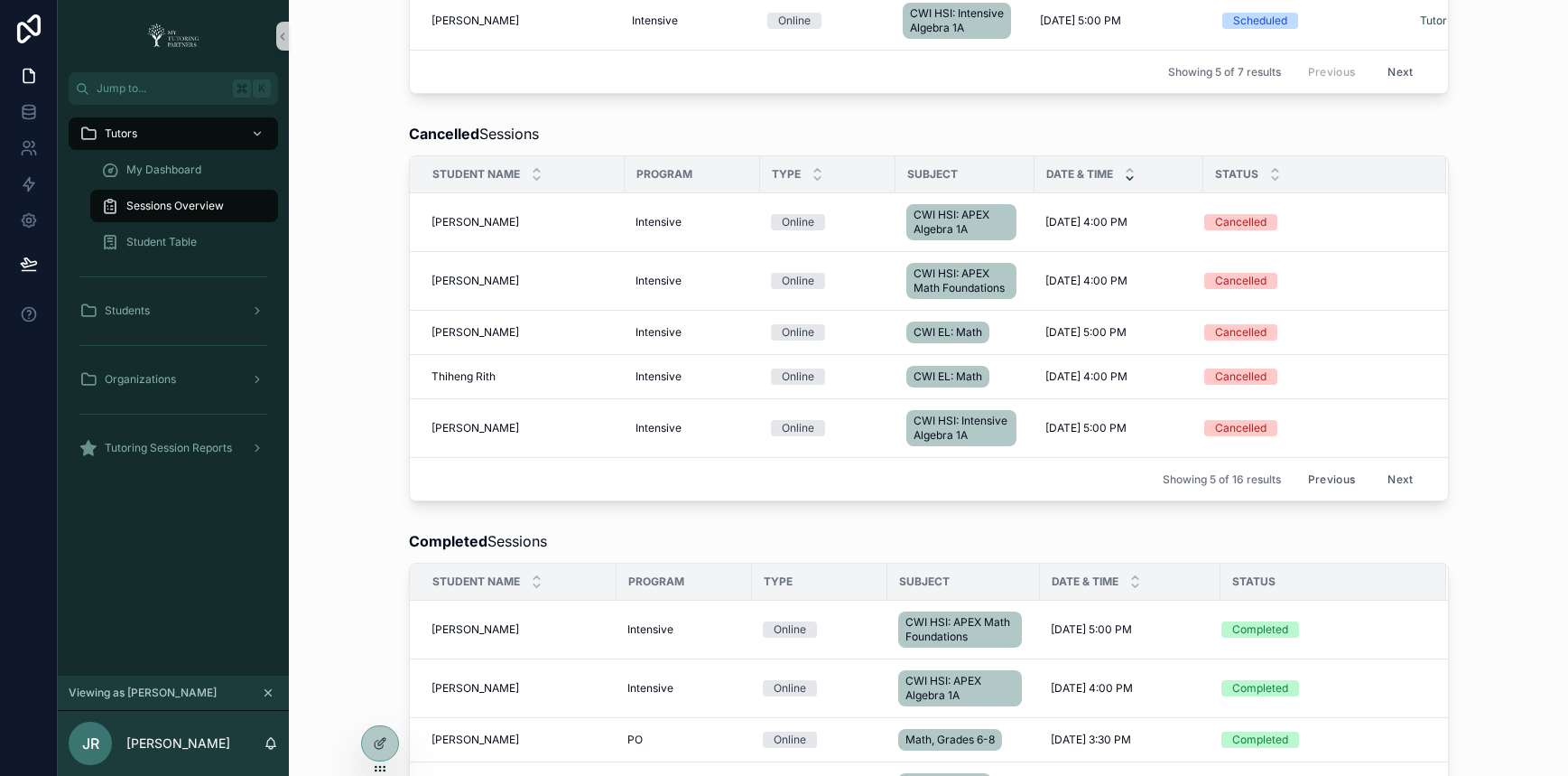
click at [1389, 493] on button "Next" at bounding box center [1400, 480] width 50 height 28
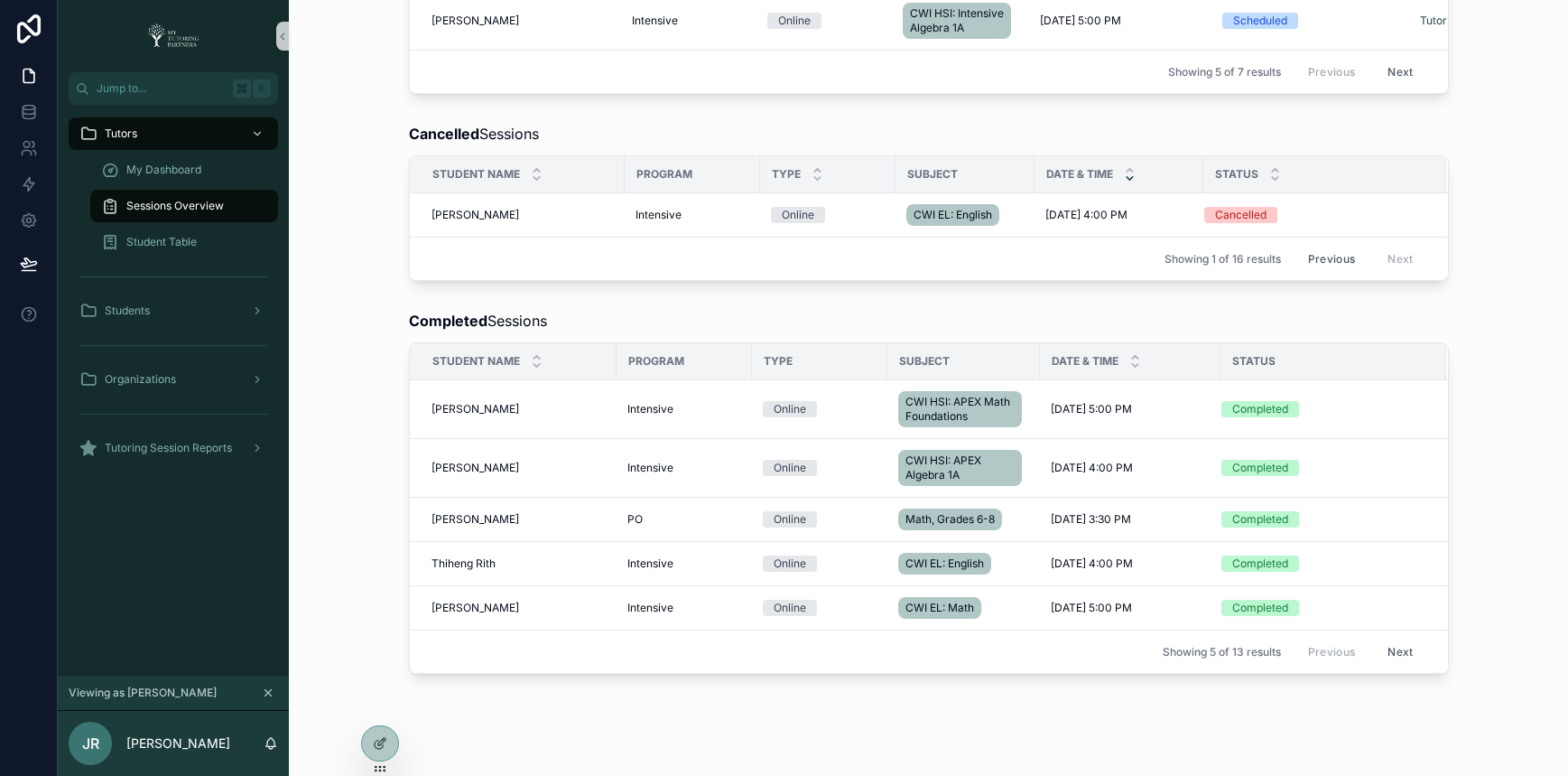
click at [1317, 273] on button "Previous" at bounding box center [1332, 258] width 72 height 28
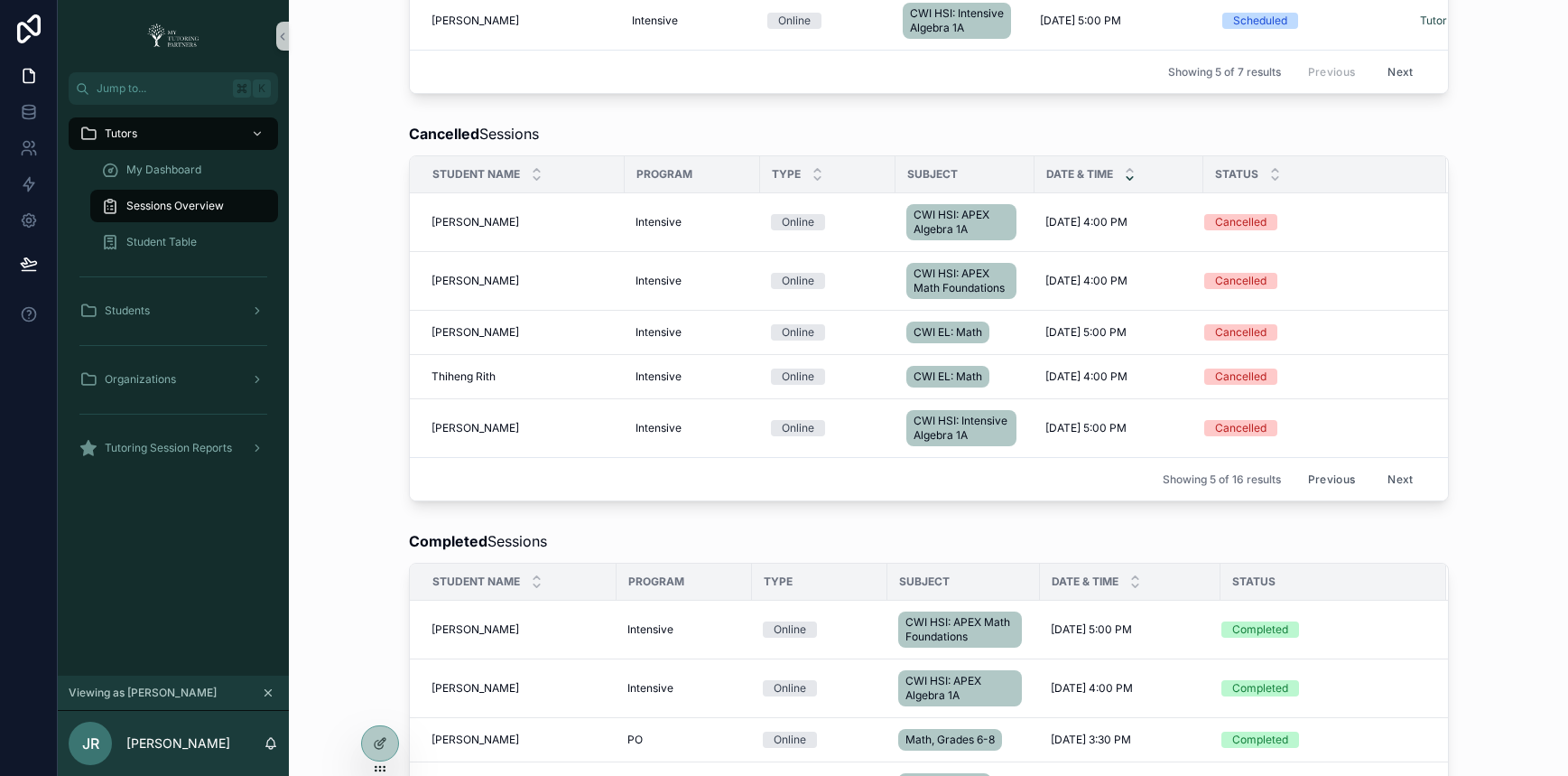
click at [1326, 493] on button "Previous" at bounding box center [1332, 480] width 72 height 28
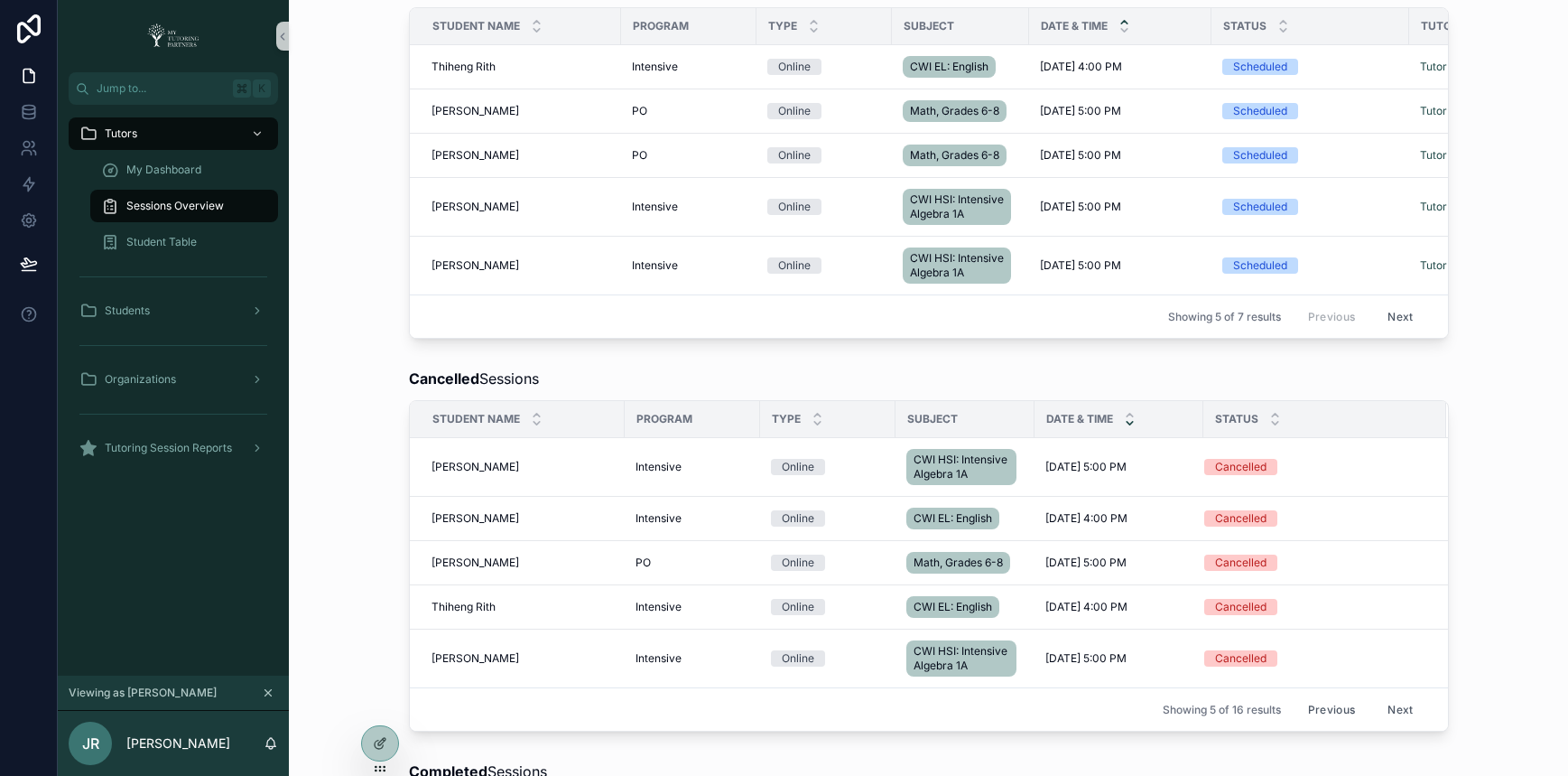
scroll to position [645, 0]
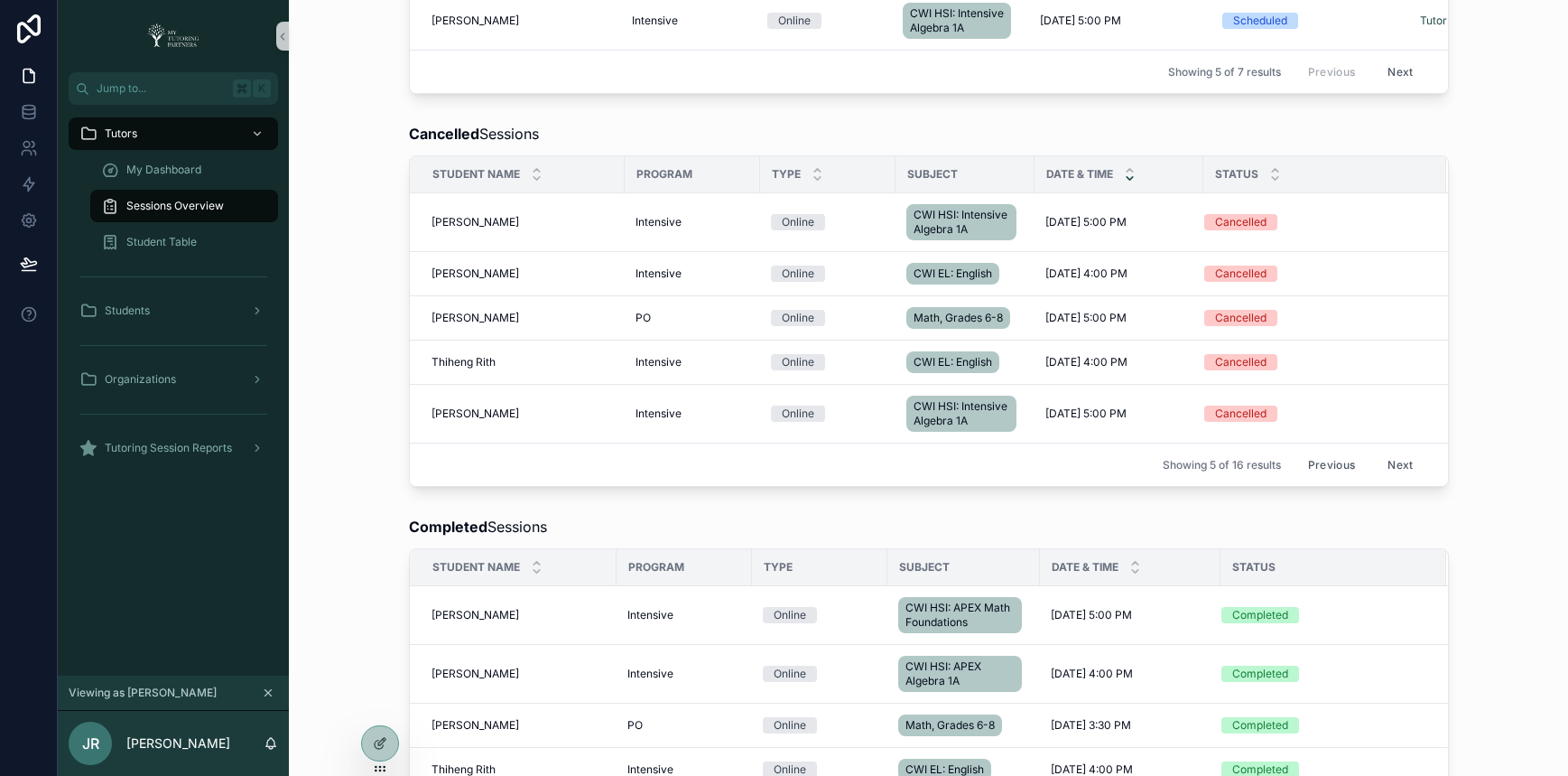
click at [1331, 479] on button "Previous" at bounding box center [1332, 465] width 72 height 28
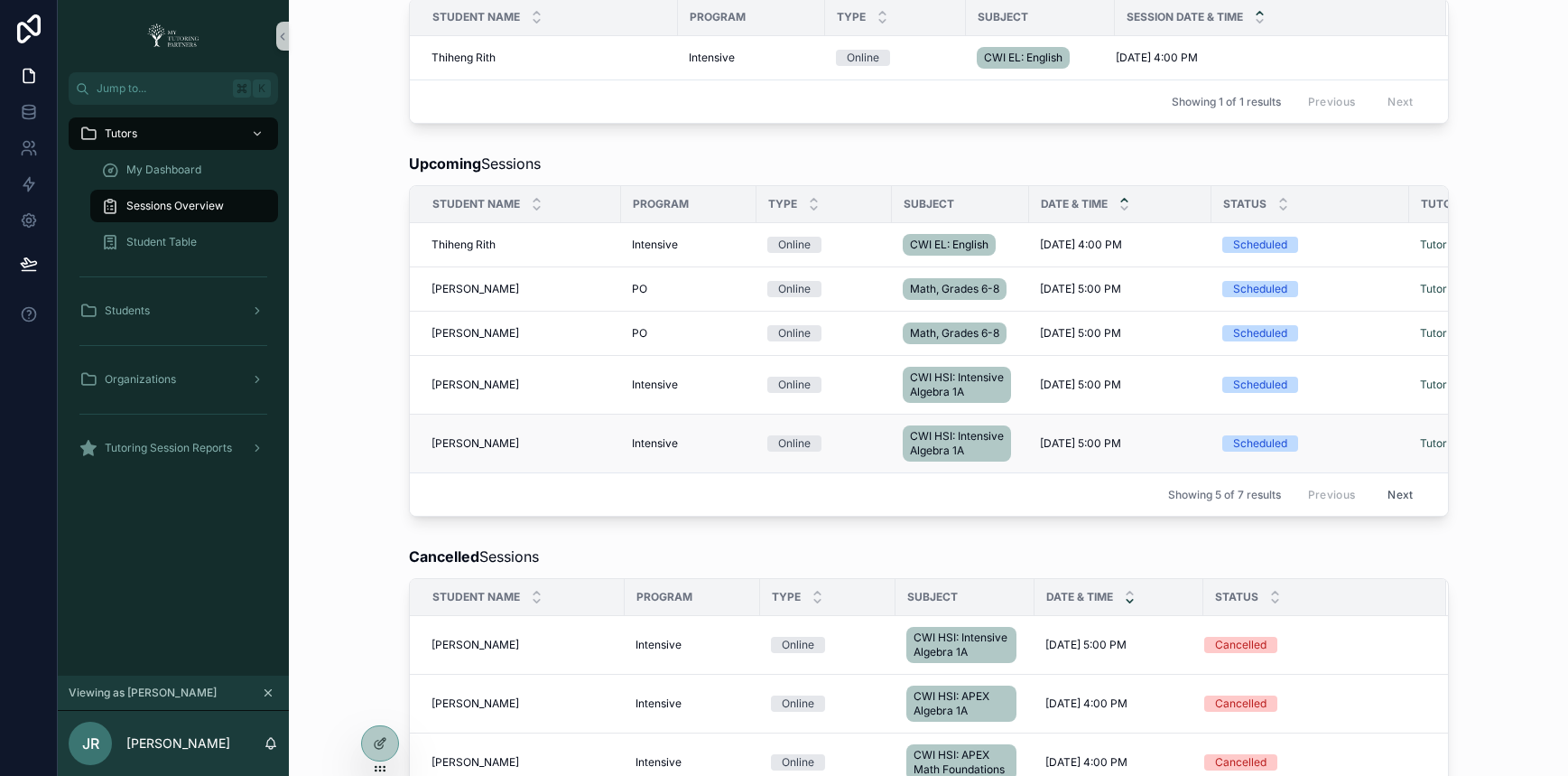
scroll to position [188, 0]
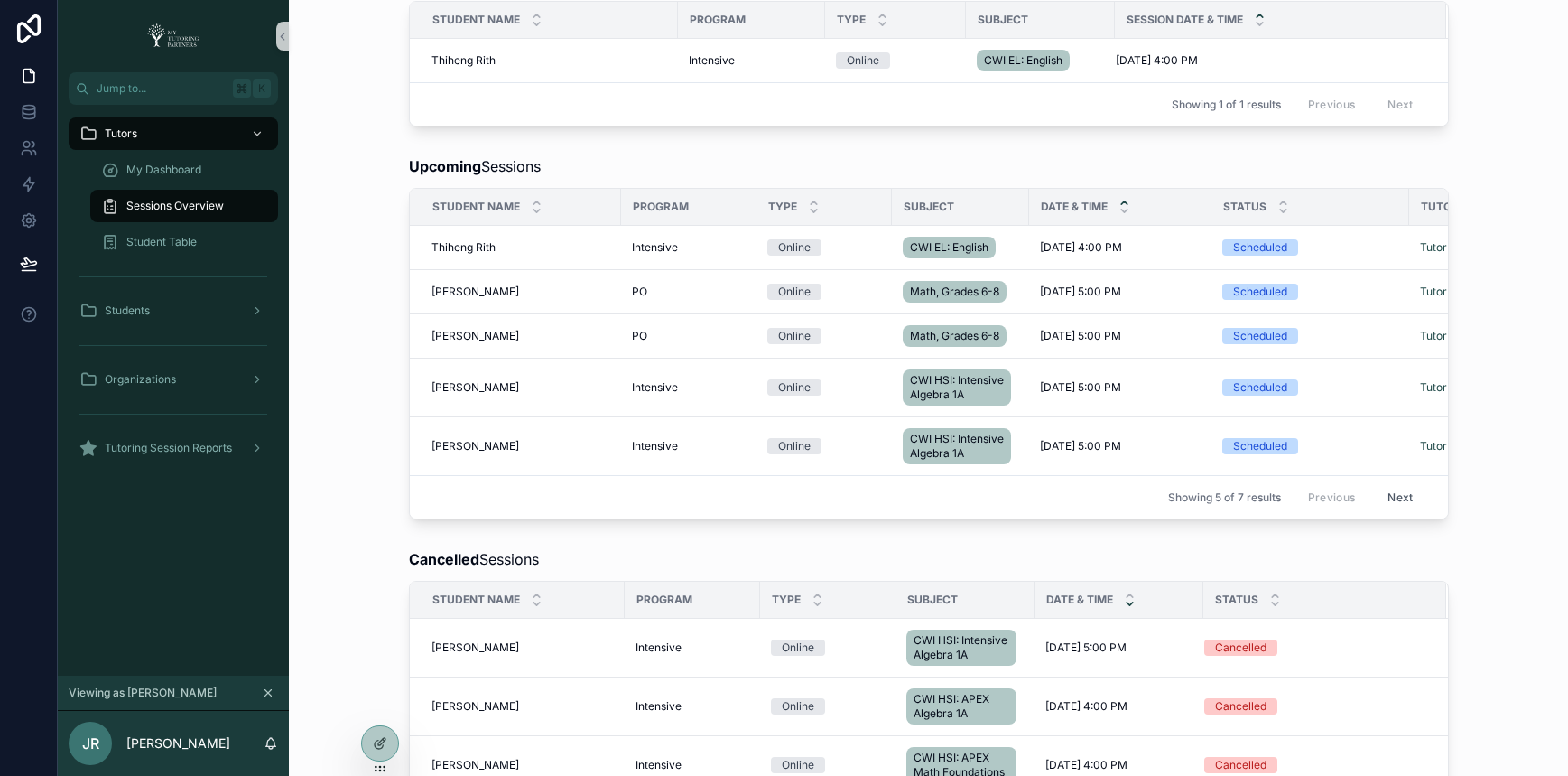
click at [1317, 511] on div "Previous Next" at bounding box center [1361, 497] width 131 height 28
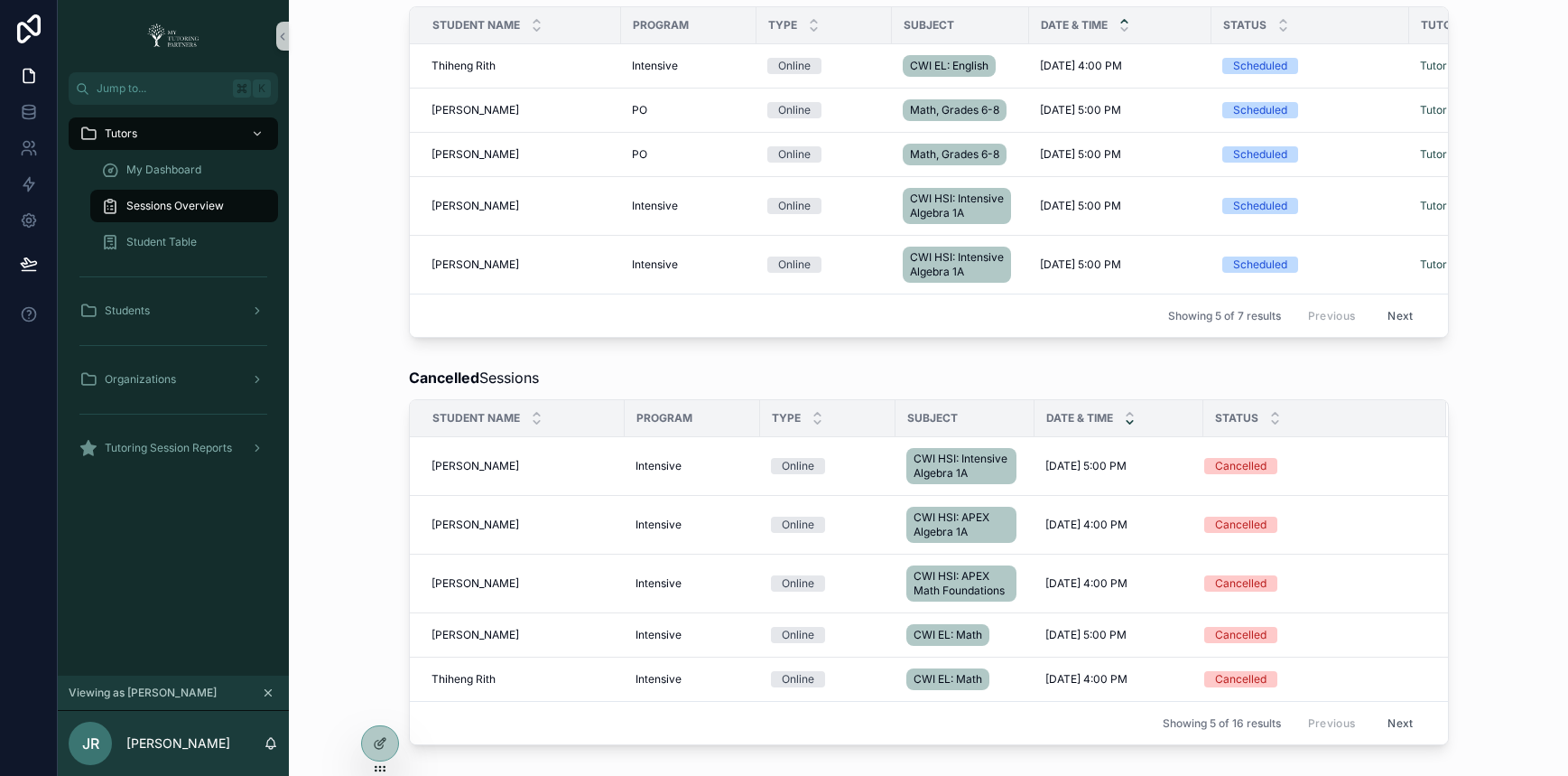
scroll to position [0, 0]
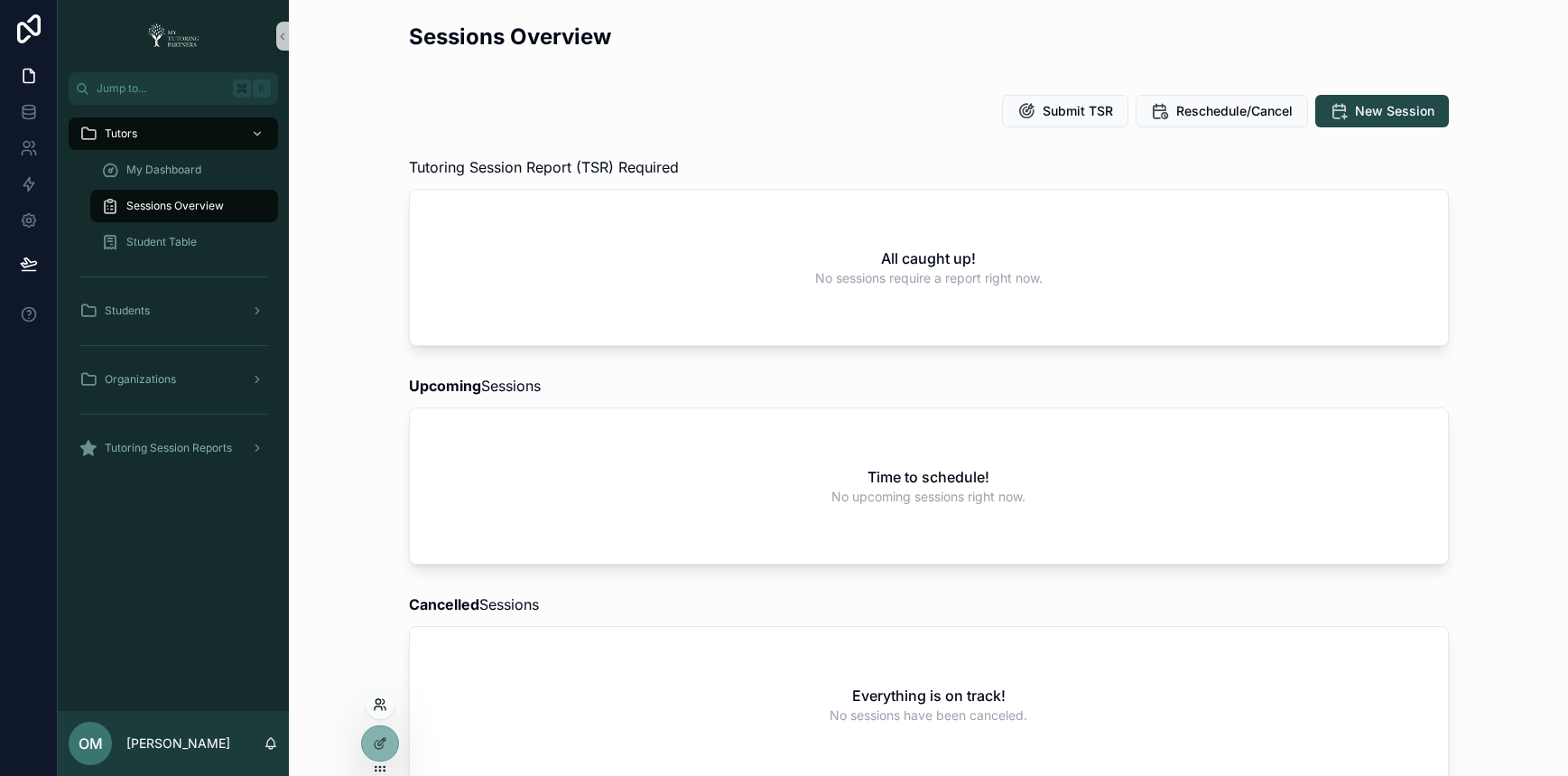
click at [381, 699] on icon at bounding box center [380, 704] width 15 height 15
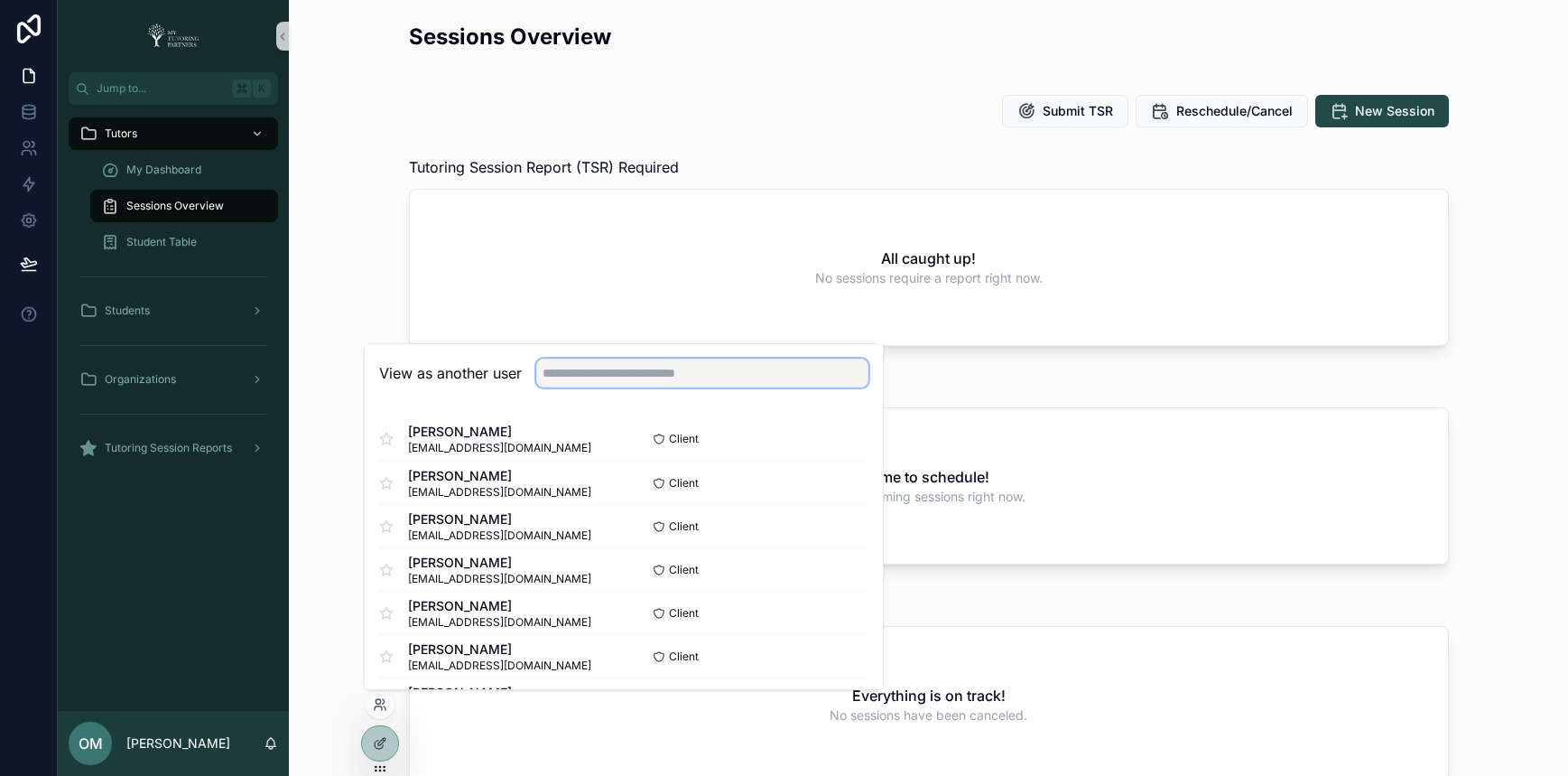
click at [679, 374] on input "text" at bounding box center [702, 373] width 333 height 29
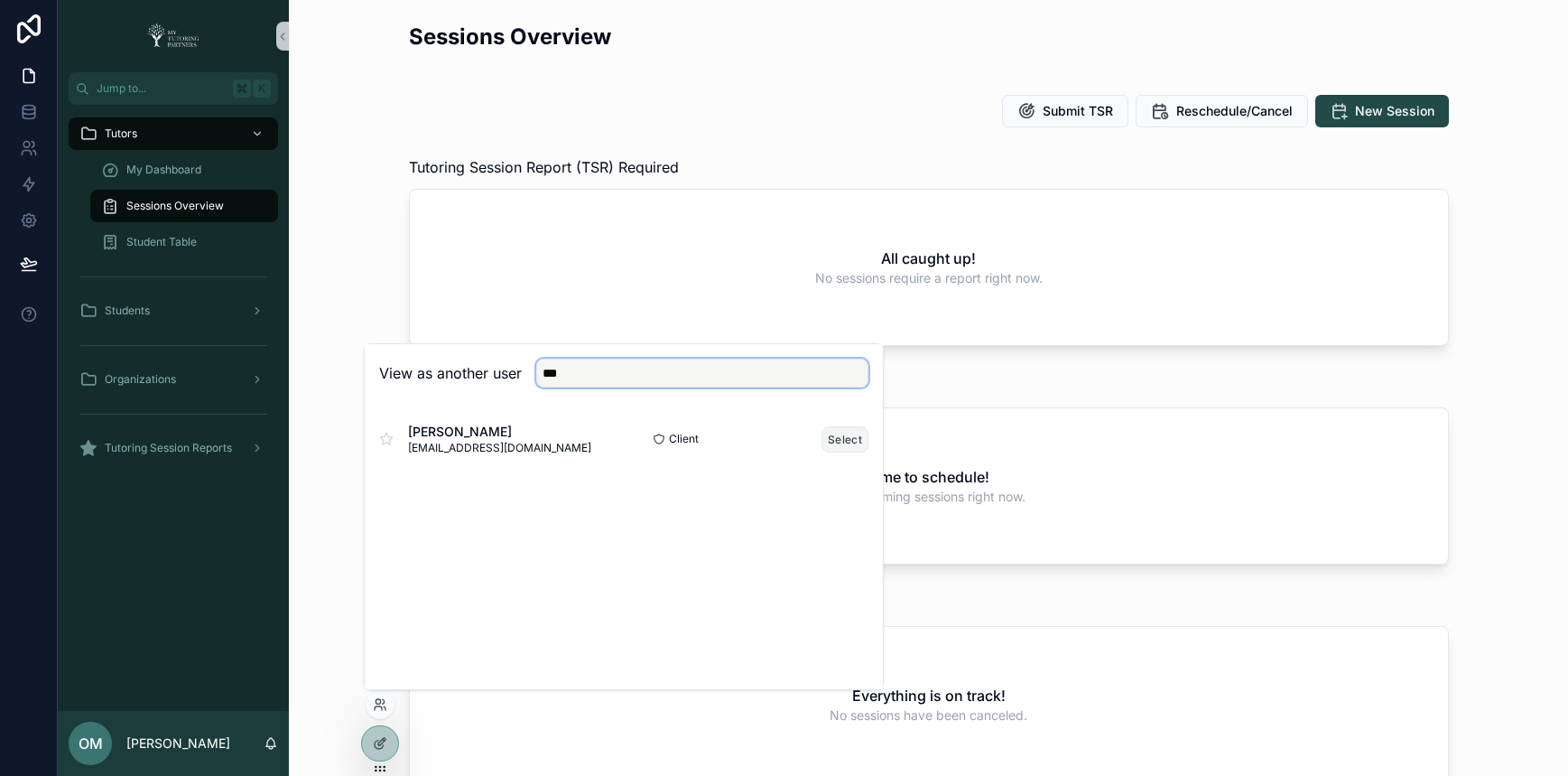
type input "***"
click at [851, 433] on button "Select" at bounding box center [844, 440] width 47 height 26
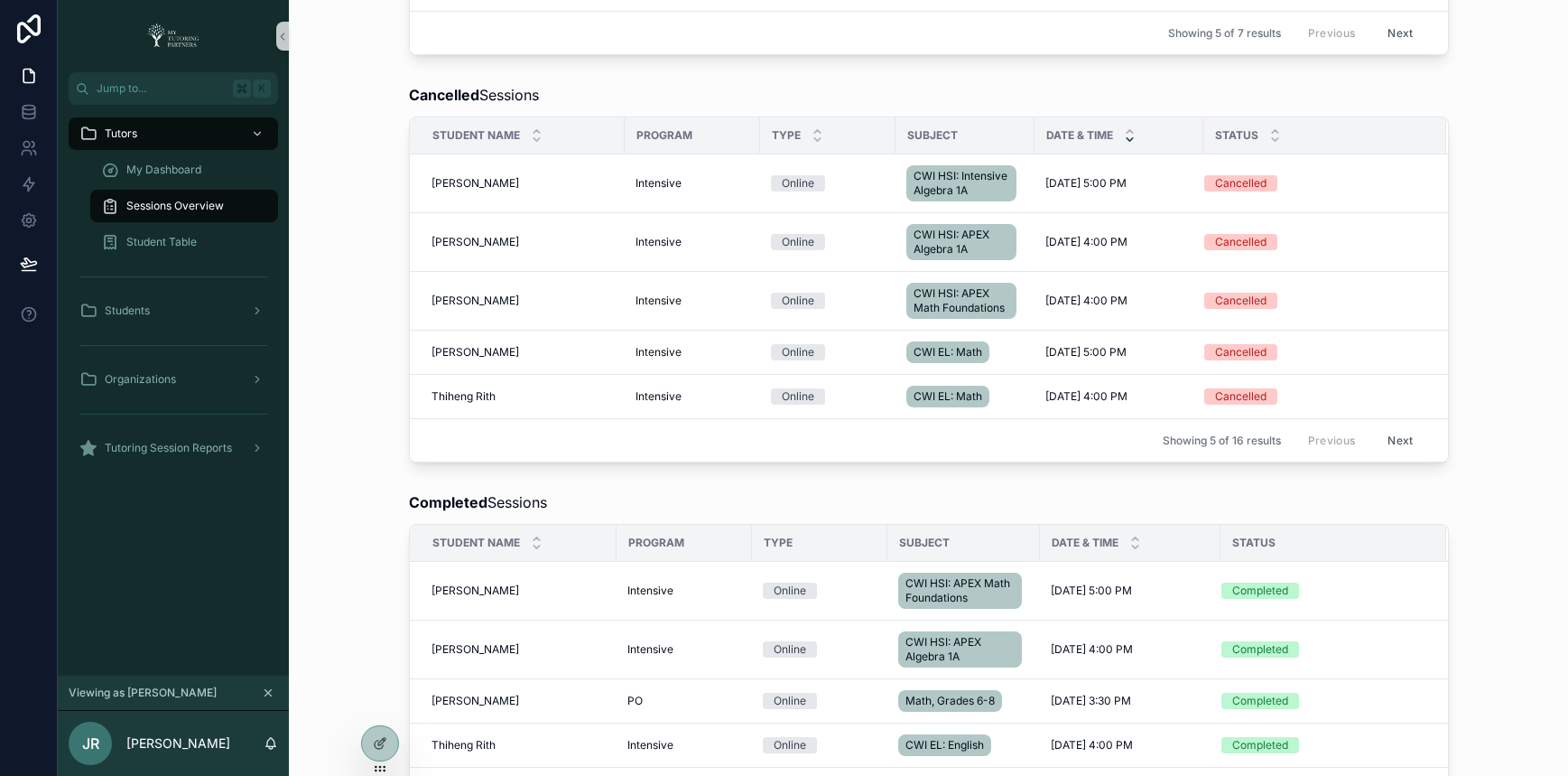
scroll to position [926, 0]
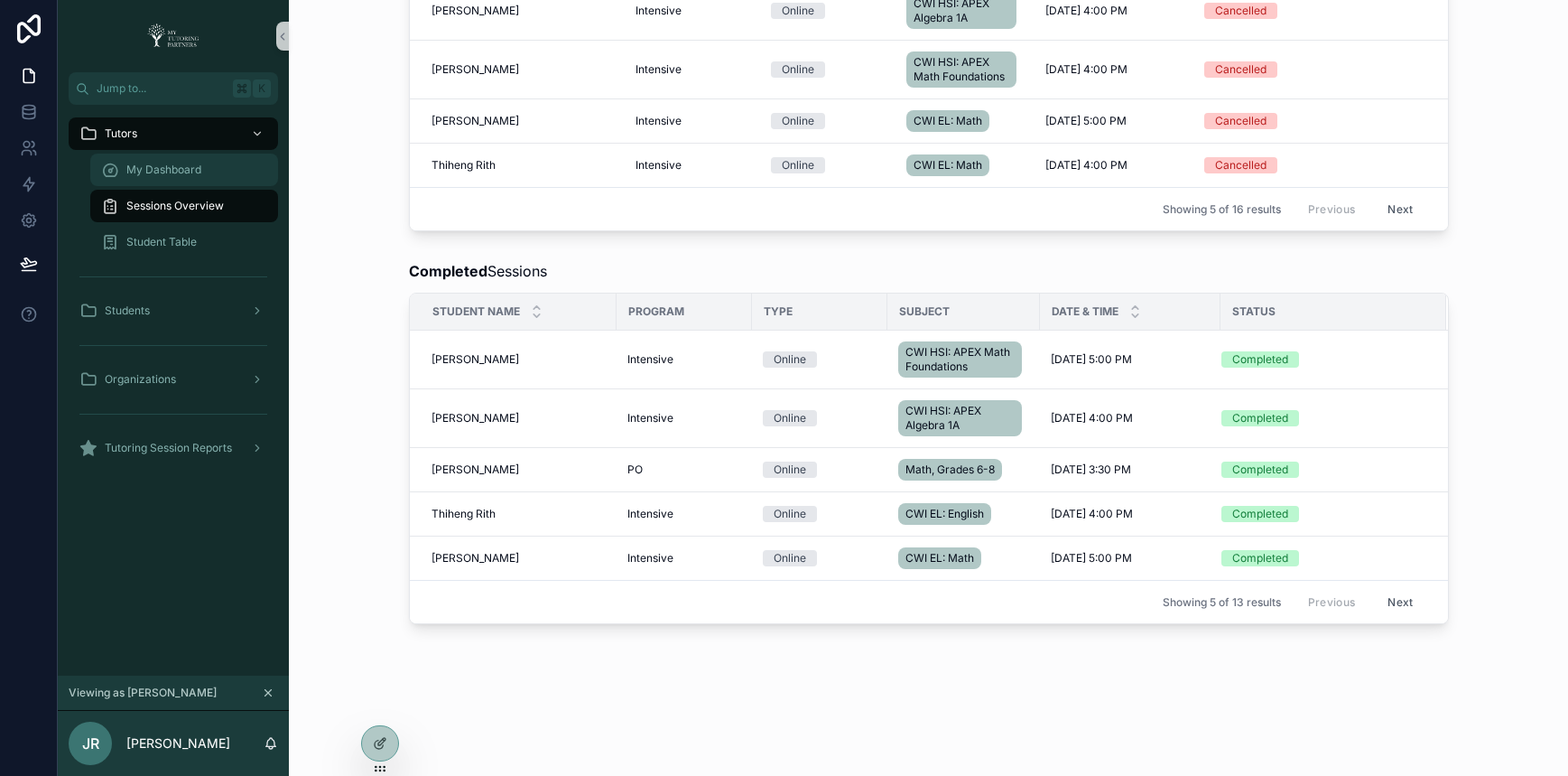
click at [163, 159] on div "My Dashboard" at bounding box center [184, 169] width 166 height 29
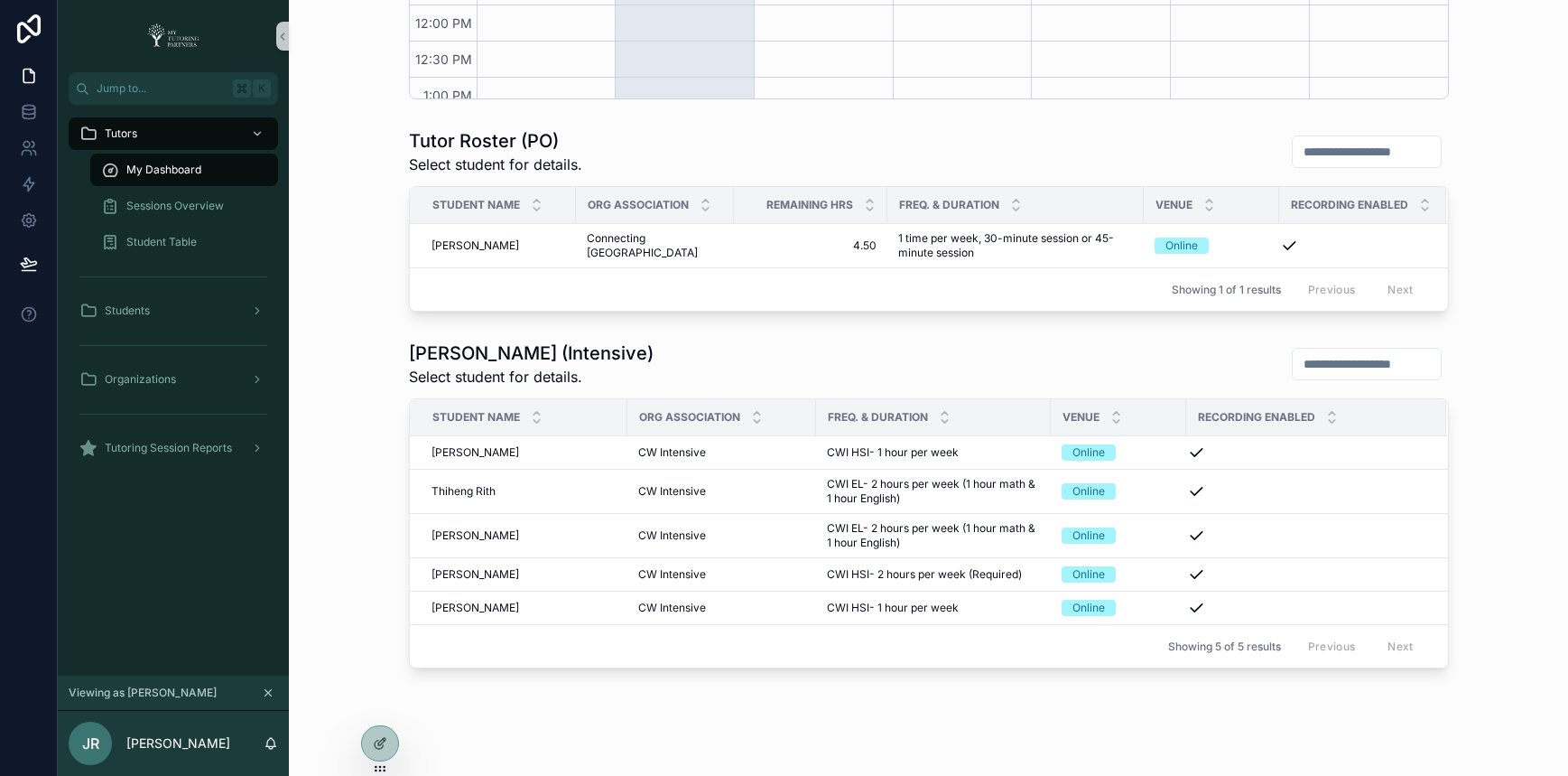
scroll to position [819, 0]
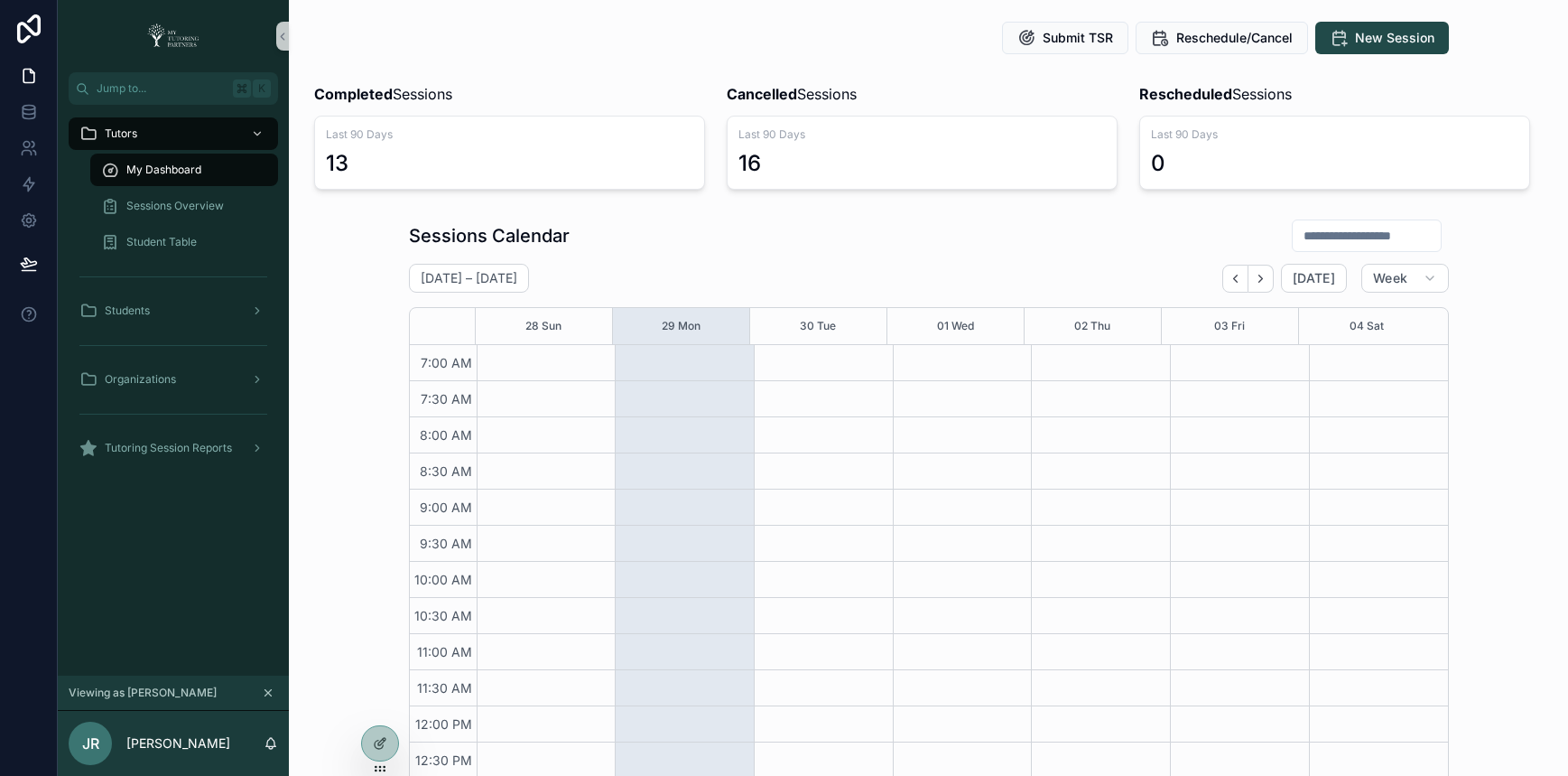
scroll to position [485, 0]
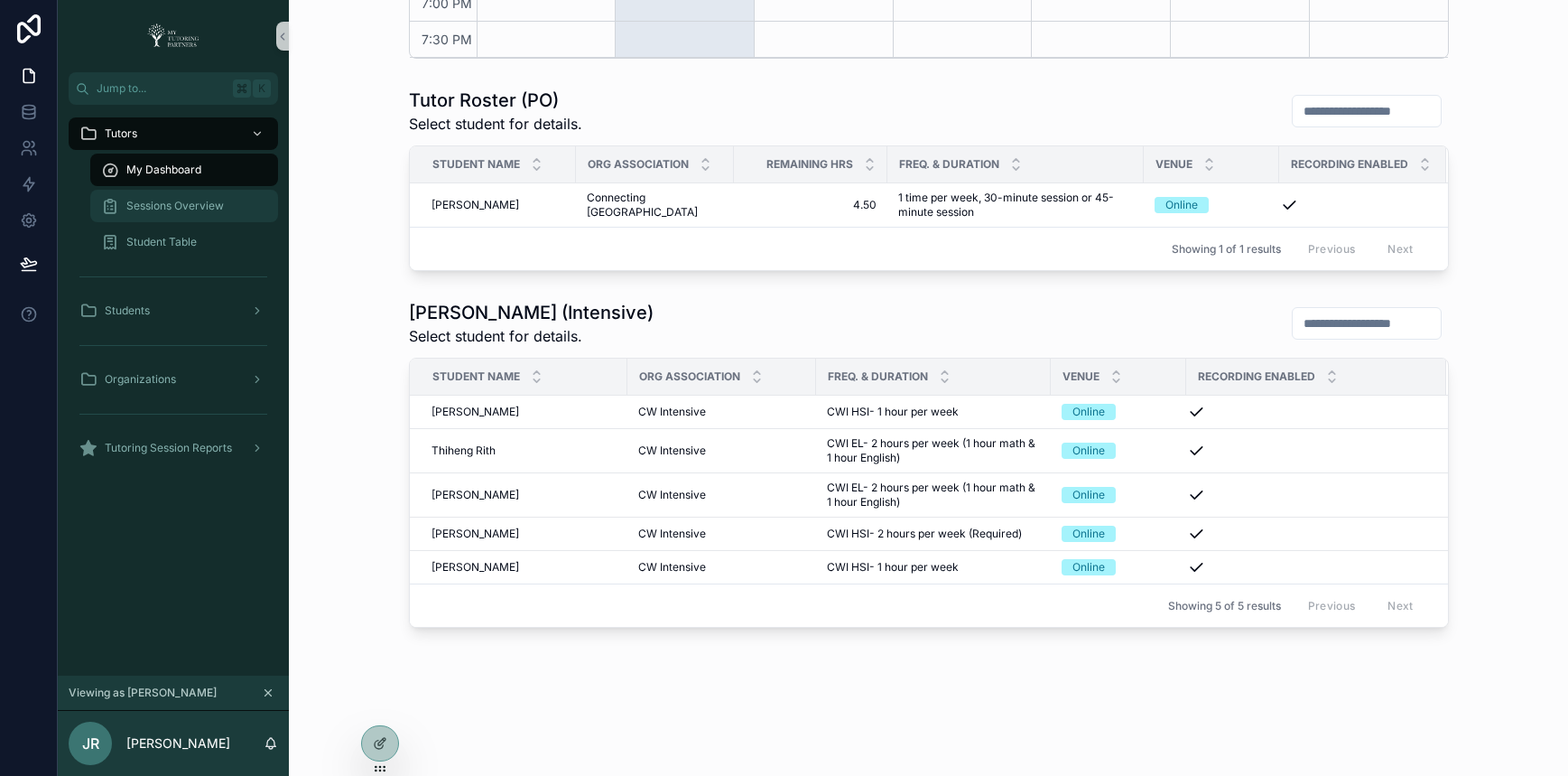
click at [199, 213] on div "Sessions Overview" at bounding box center [184, 205] width 166 height 29
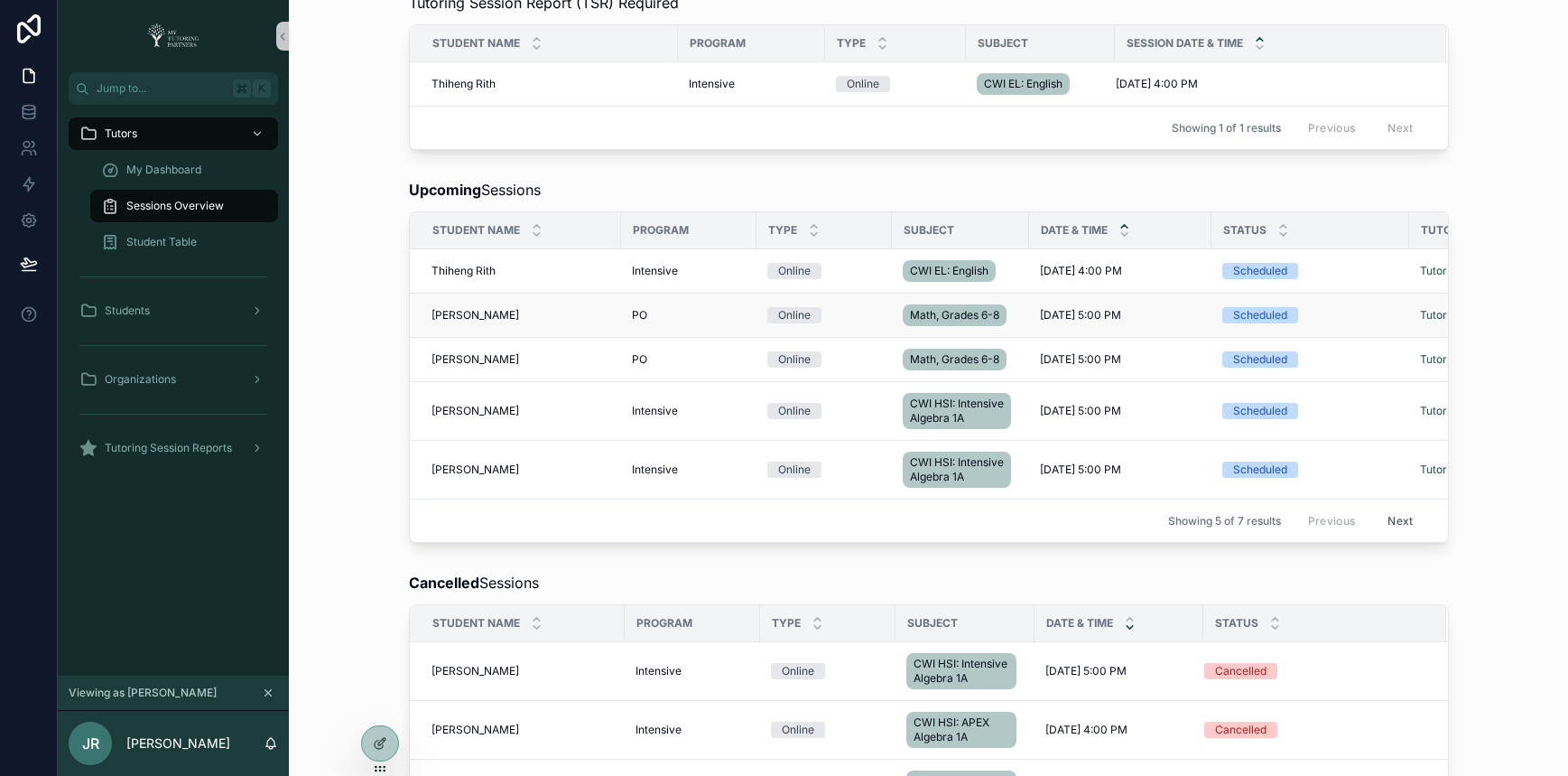
scroll to position [151, 0]
